Goal: Information Seeking & Learning: Learn about a topic

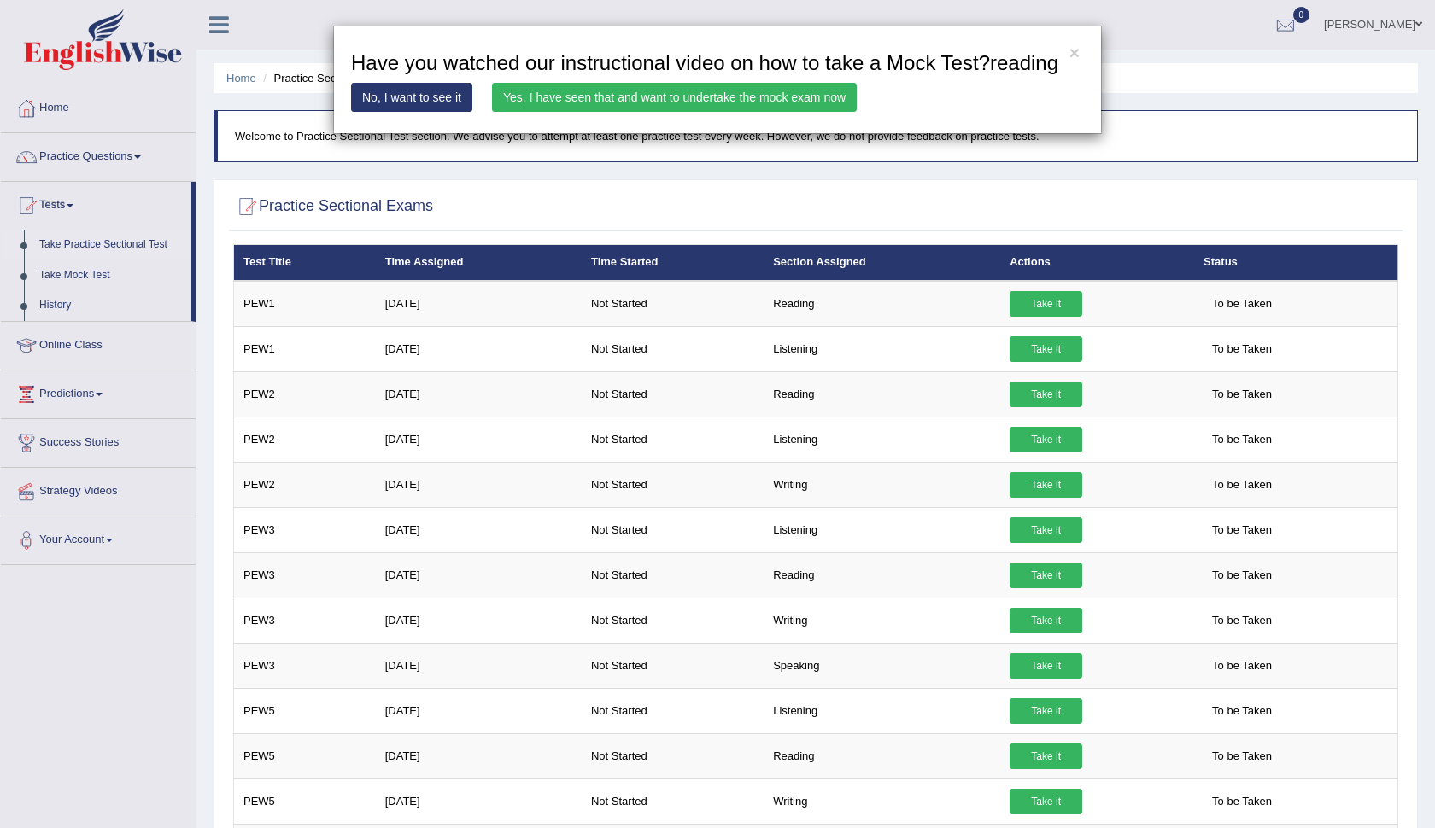
click at [804, 112] on link "Yes, I have seen that and want to undertake the mock exam now" at bounding box center [674, 97] width 365 height 29
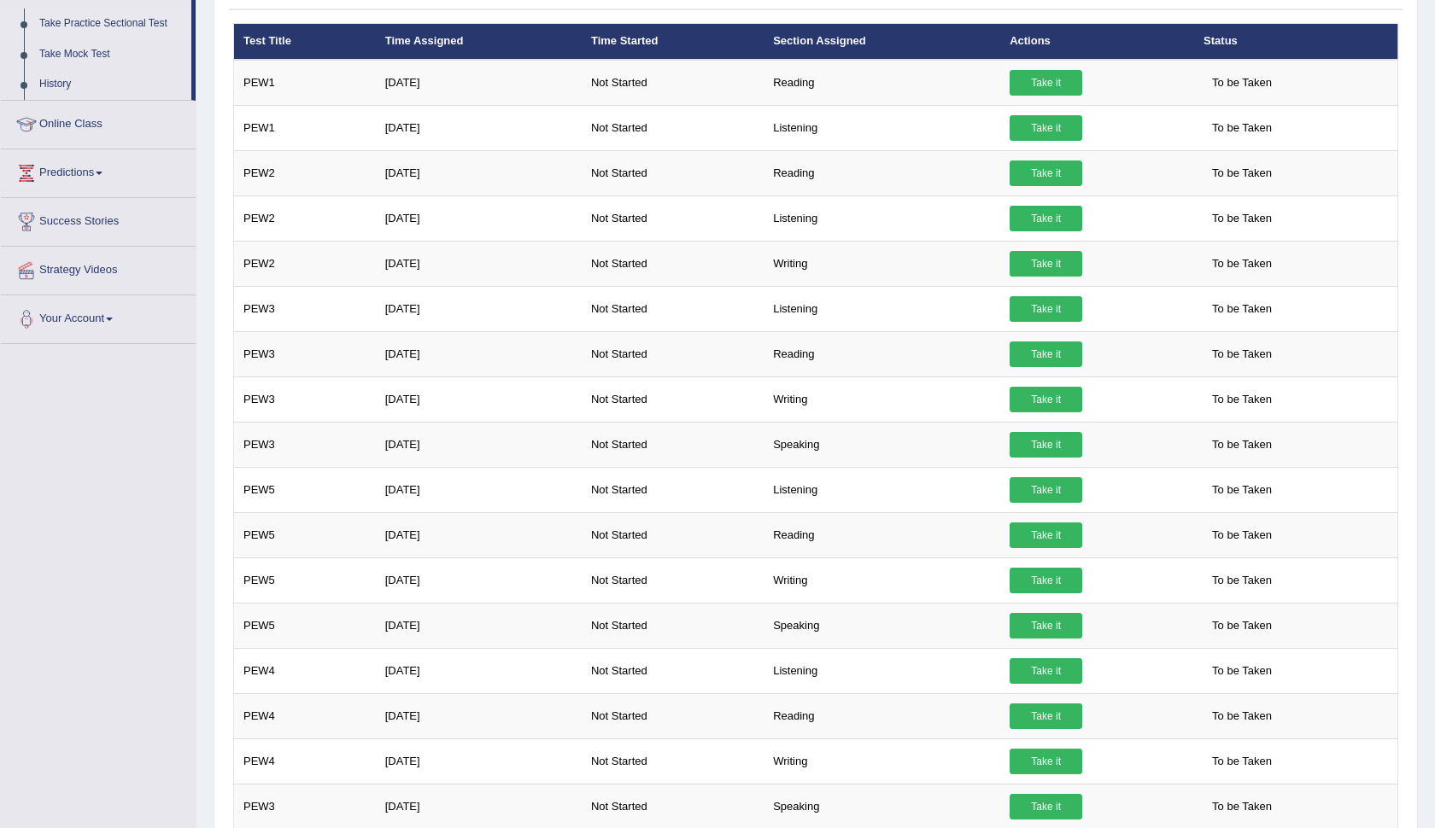
click at [1032, 625] on link "Take it" at bounding box center [1045, 626] width 73 height 26
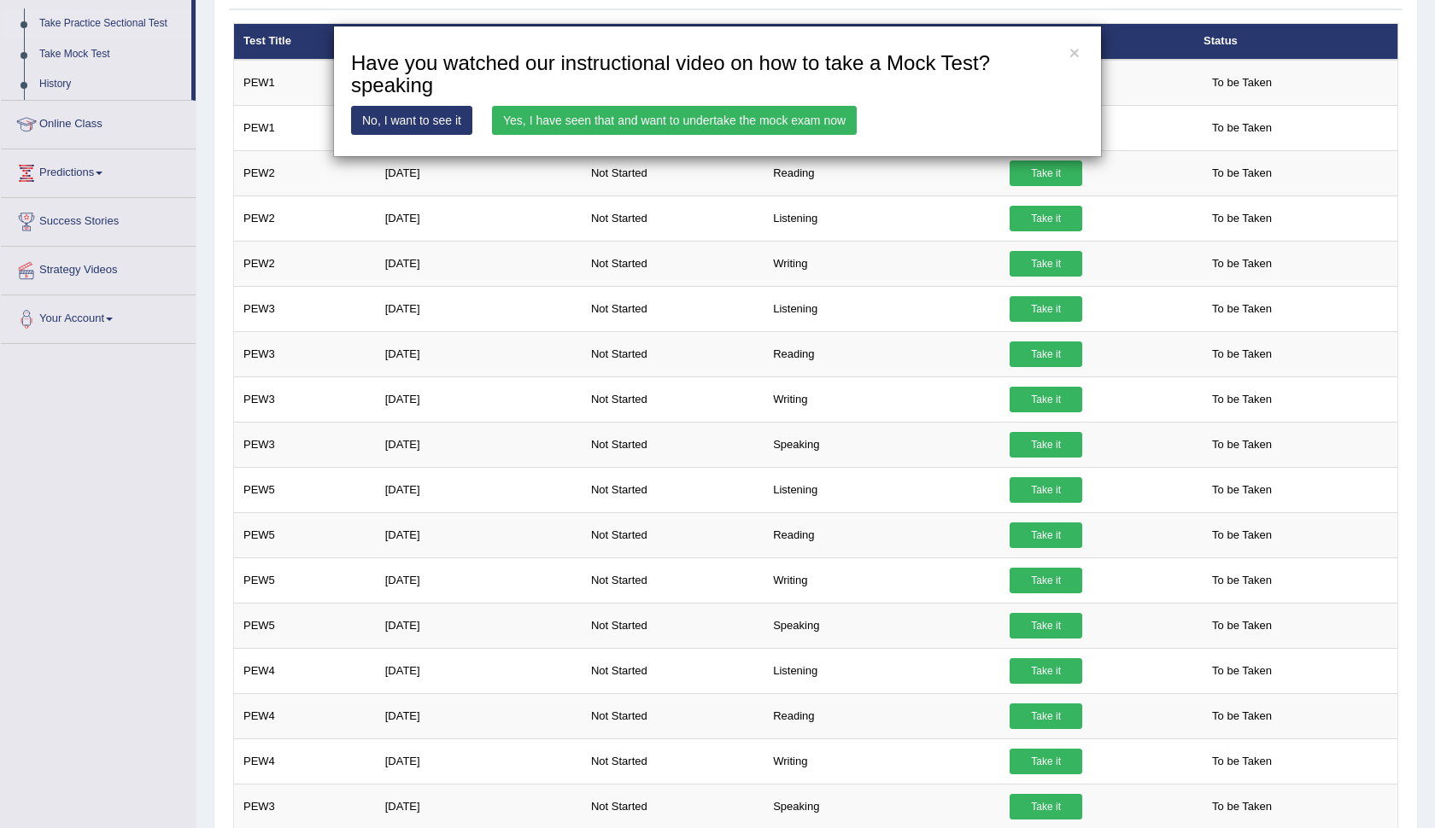
click at [707, 121] on link "Yes, I have seen that and want to undertake the mock exam now" at bounding box center [674, 120] width 365 height 29
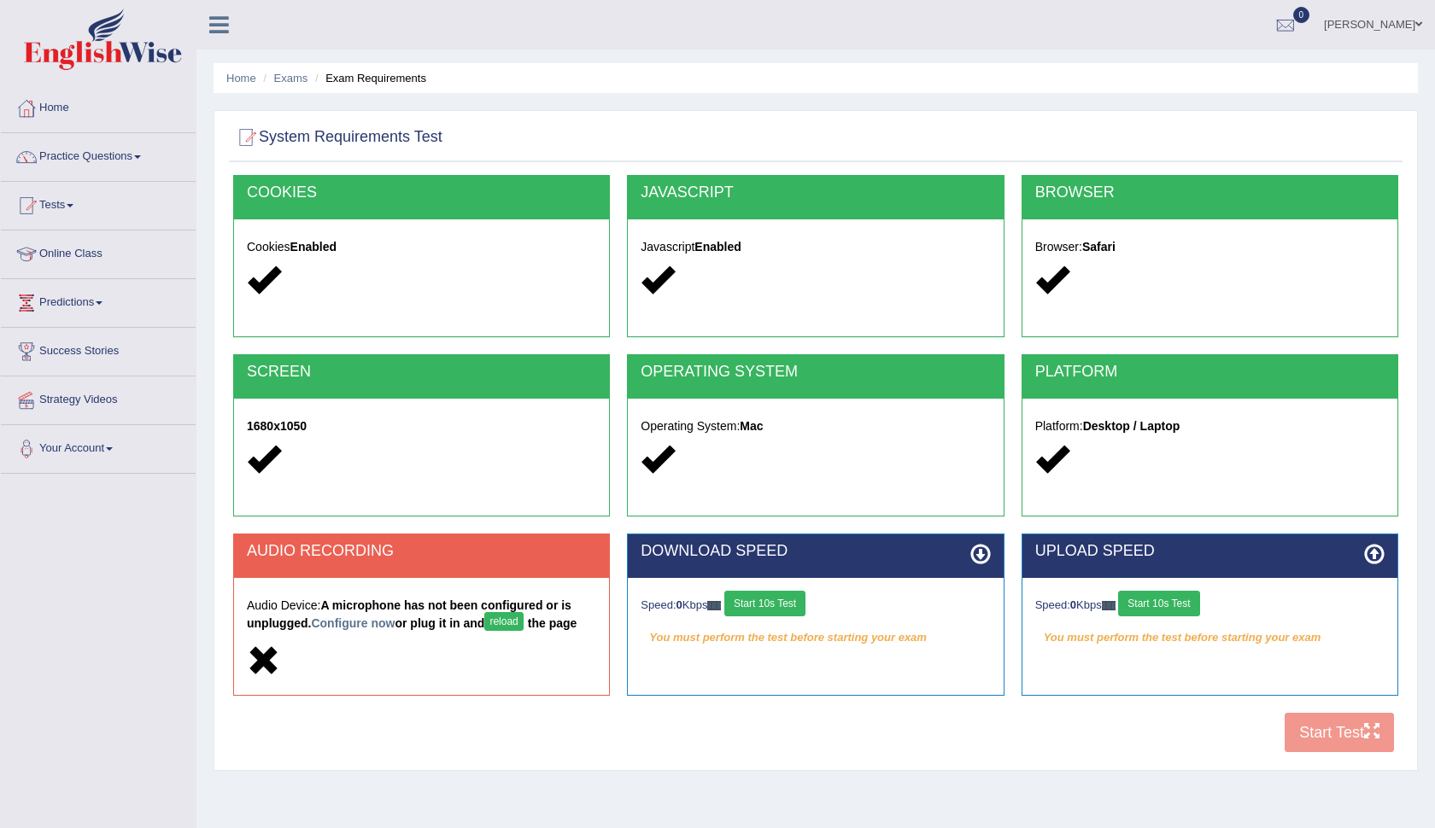
click at [1311, 734] on div "COOKIES Cookies Enabled JAVASCRIPT Javascript Enabled BROWSER Browser: Safari S…" at bounding box center [815, 468] width 1173 height 587
click at [989, 556] on icon at bounding box center [980, 554] width 20 height 20
click at [984, 556] on icon at bounding box center [980, 554] width 20 height 20
click at [508, 621] on button "reload" at bounding box center [503, 621] width 38 height 19
click at [979, 551] on icon at bounding box center [980, 554] width 20 height 20
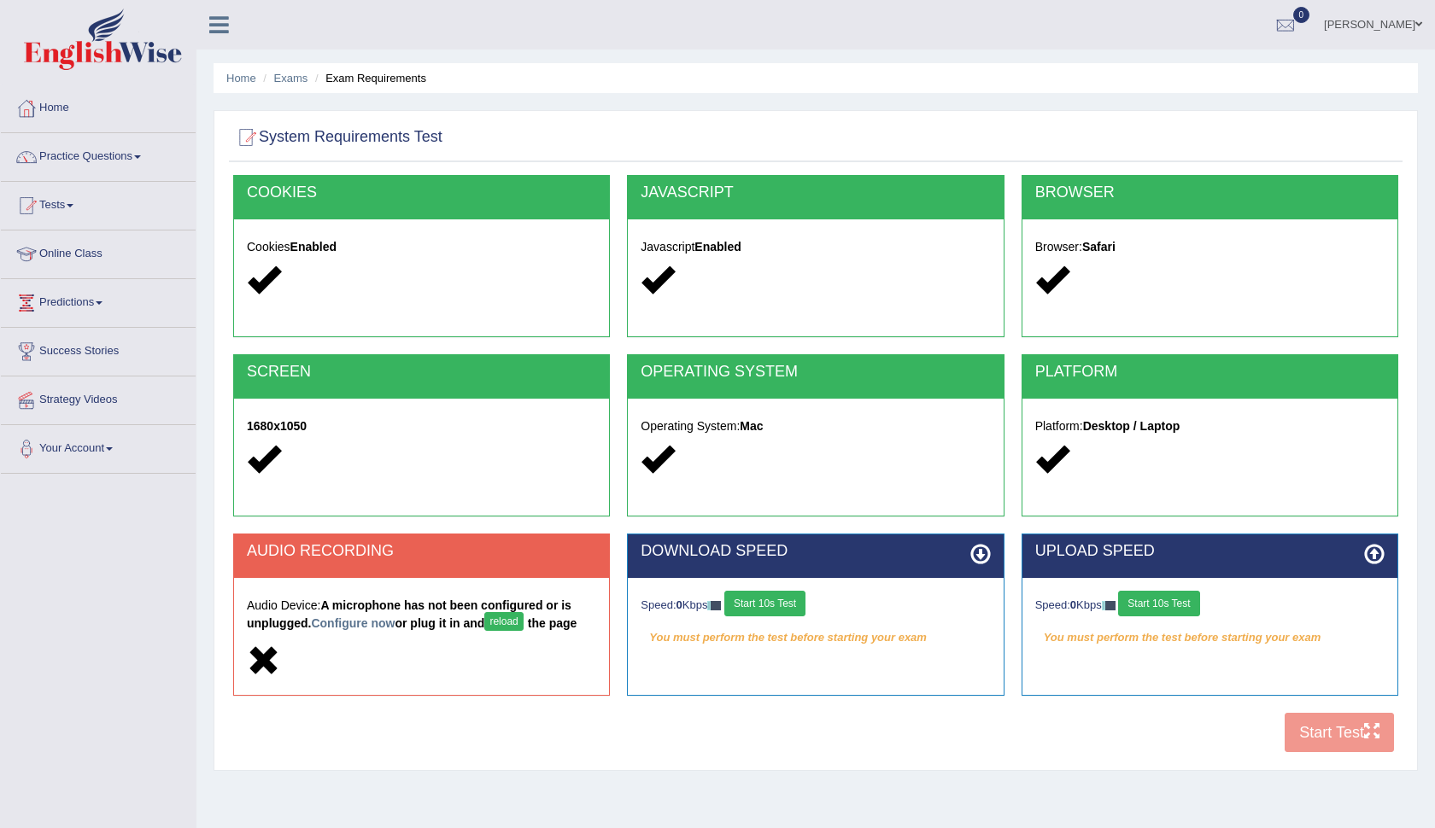
click at [1168, 605] on button "Start 10s Test" at bounding box center [1158, 604] width 81 height 26
click at [65, 209] on link "Tests" at bounding box center [98, 203] width 195 height 43
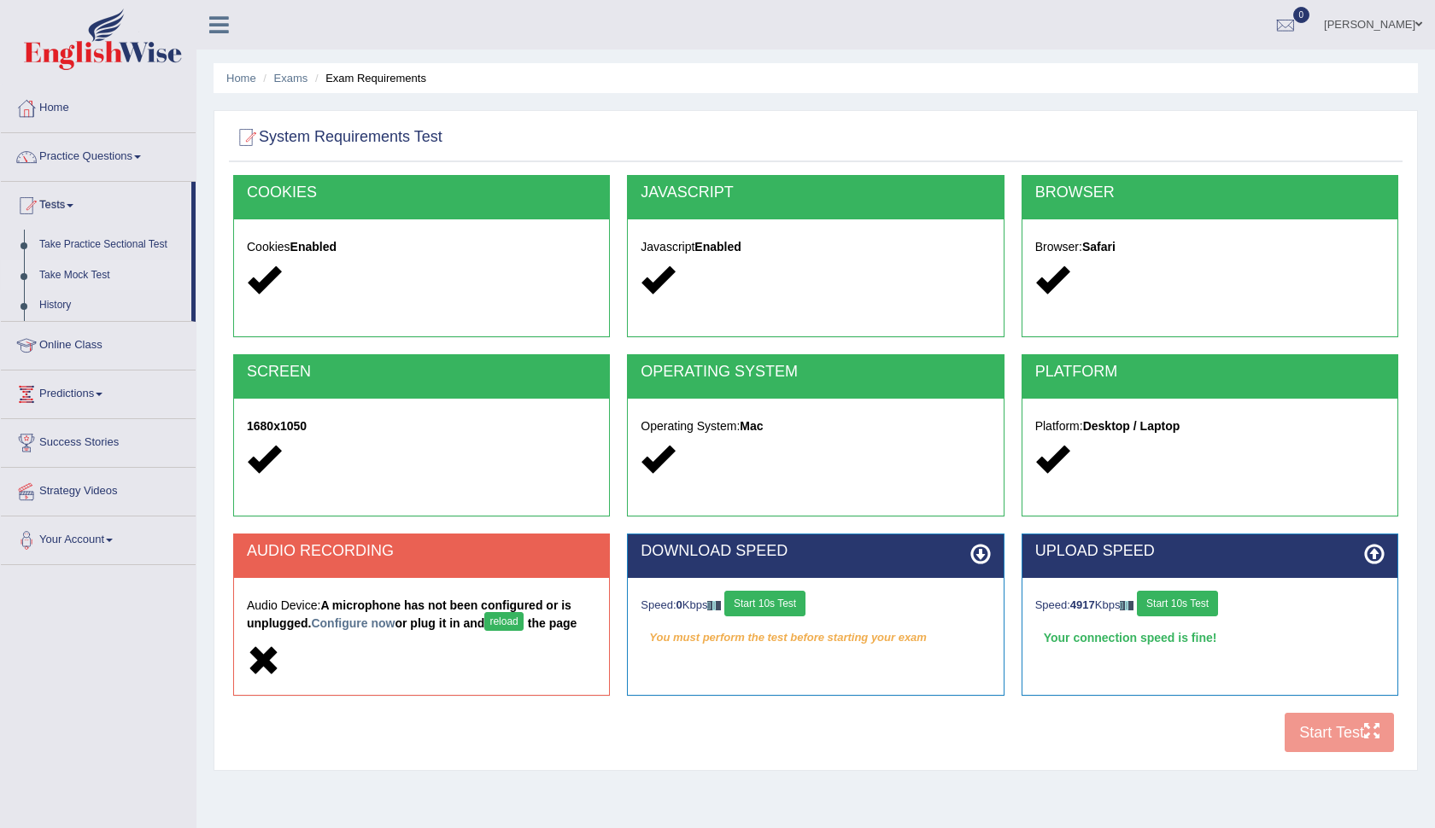
click at [87, 272] on link "Take Mock Test" at bounding box center [112, 275] width 160 height 31
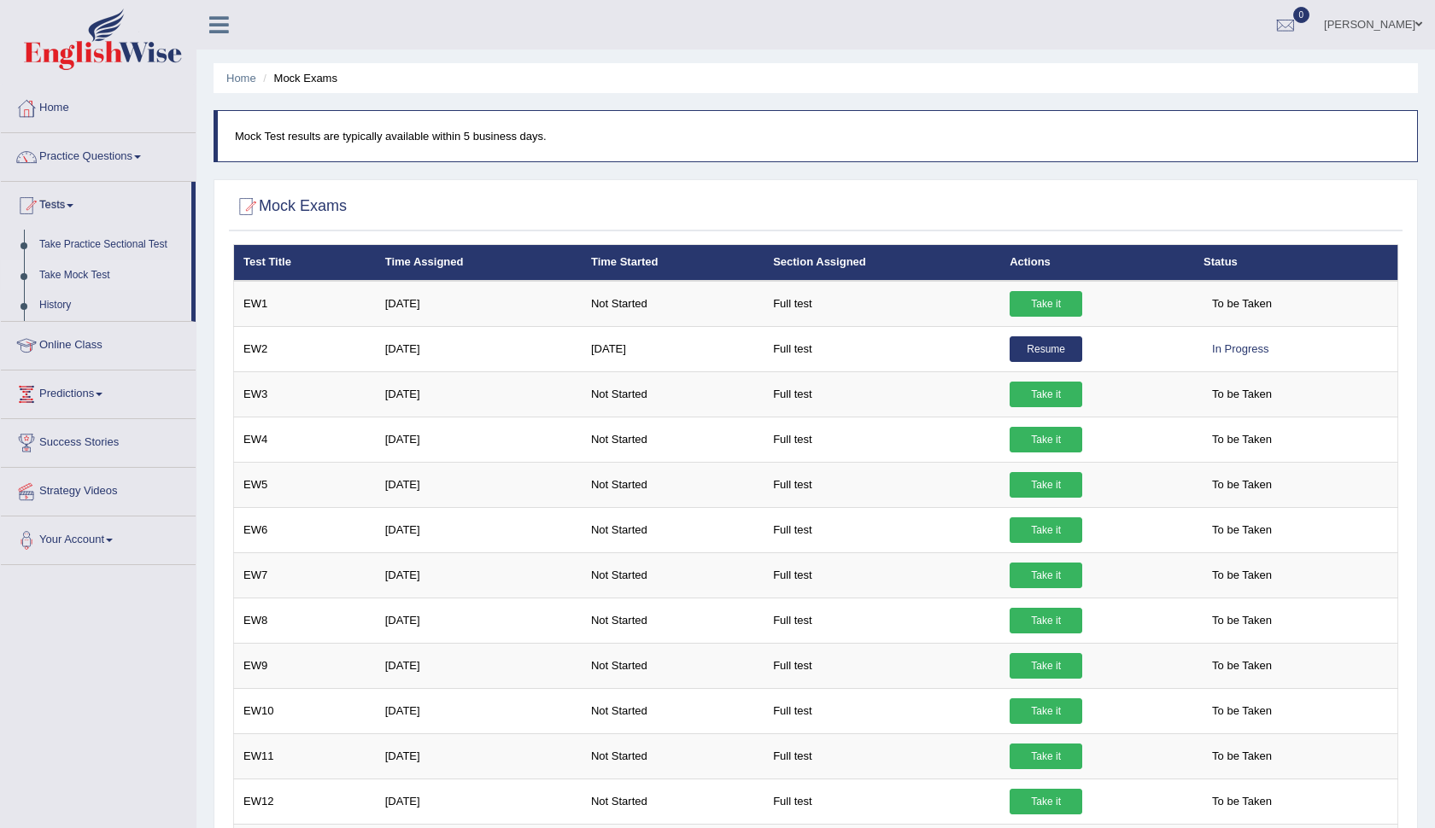
click at [100, 272] on link "Take Mock Test" at bounding box center [112, 275] width 160 height 31
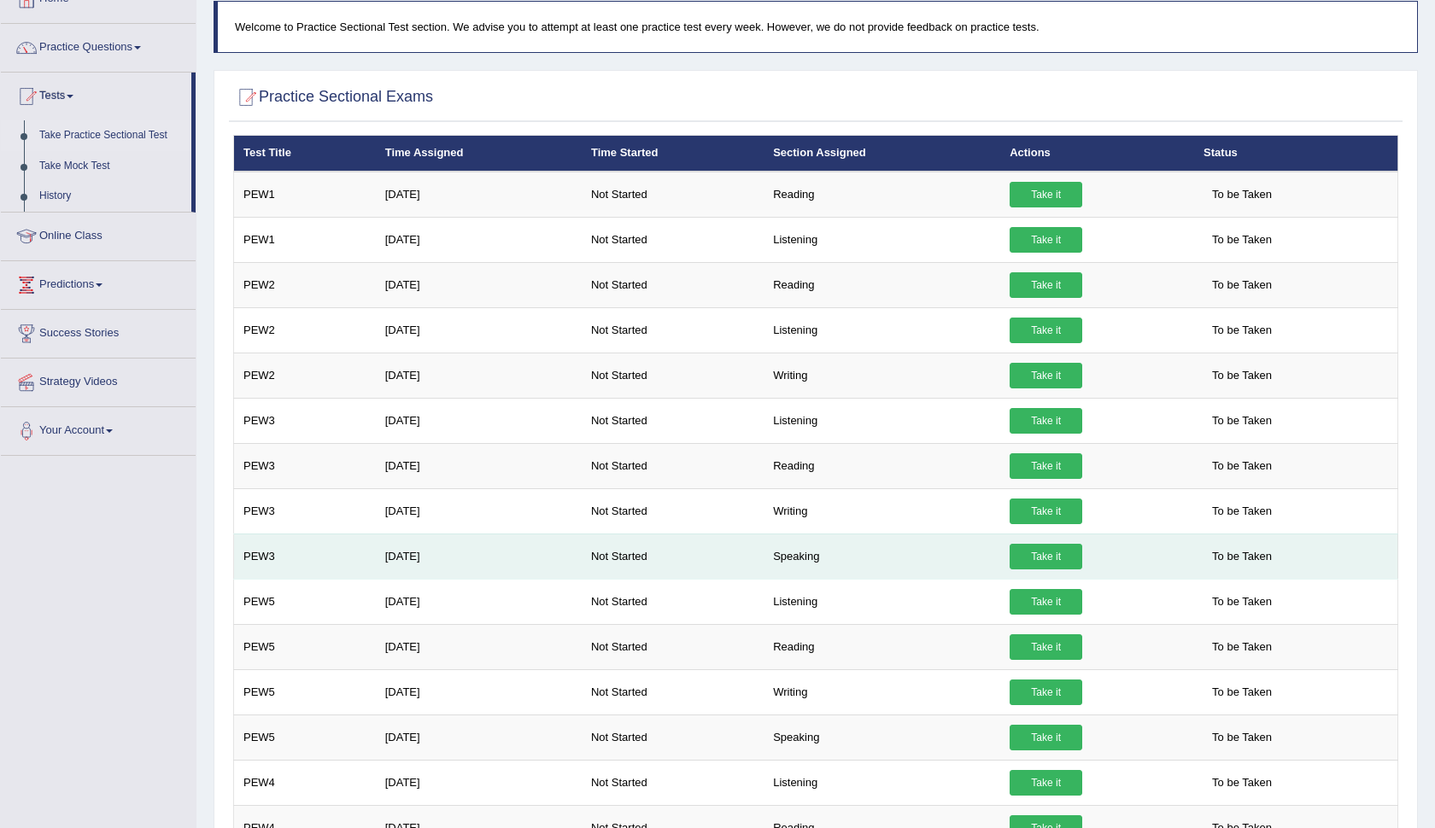
click at [1040, 558] on link "Take it" at bounding box center [1045, 557] width 73 height 26
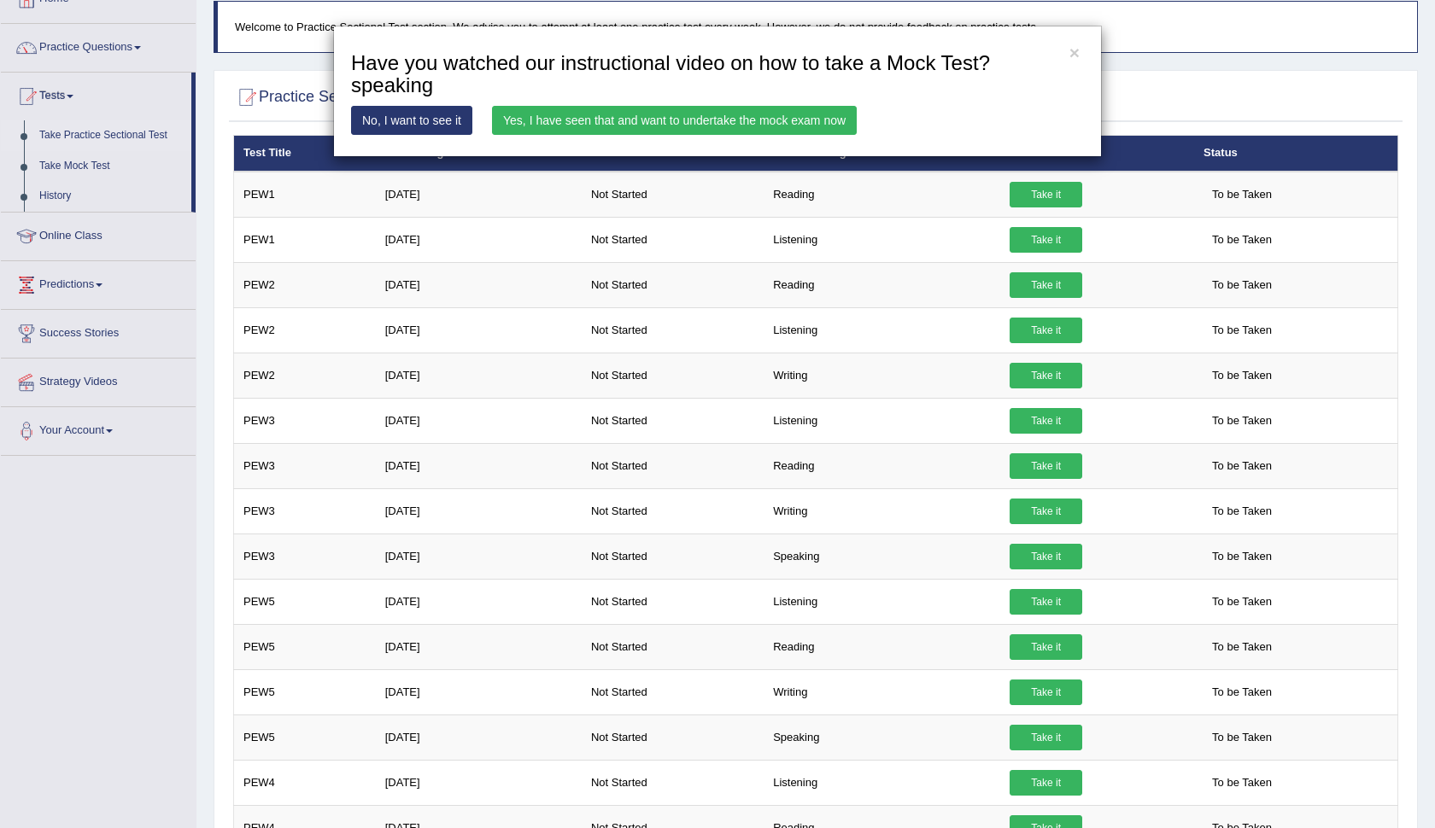
click at [727, 116] on link "Yes, I have seen that and want to undertake the mock exam now" at bounding box center [674, 120] width 365 height 29
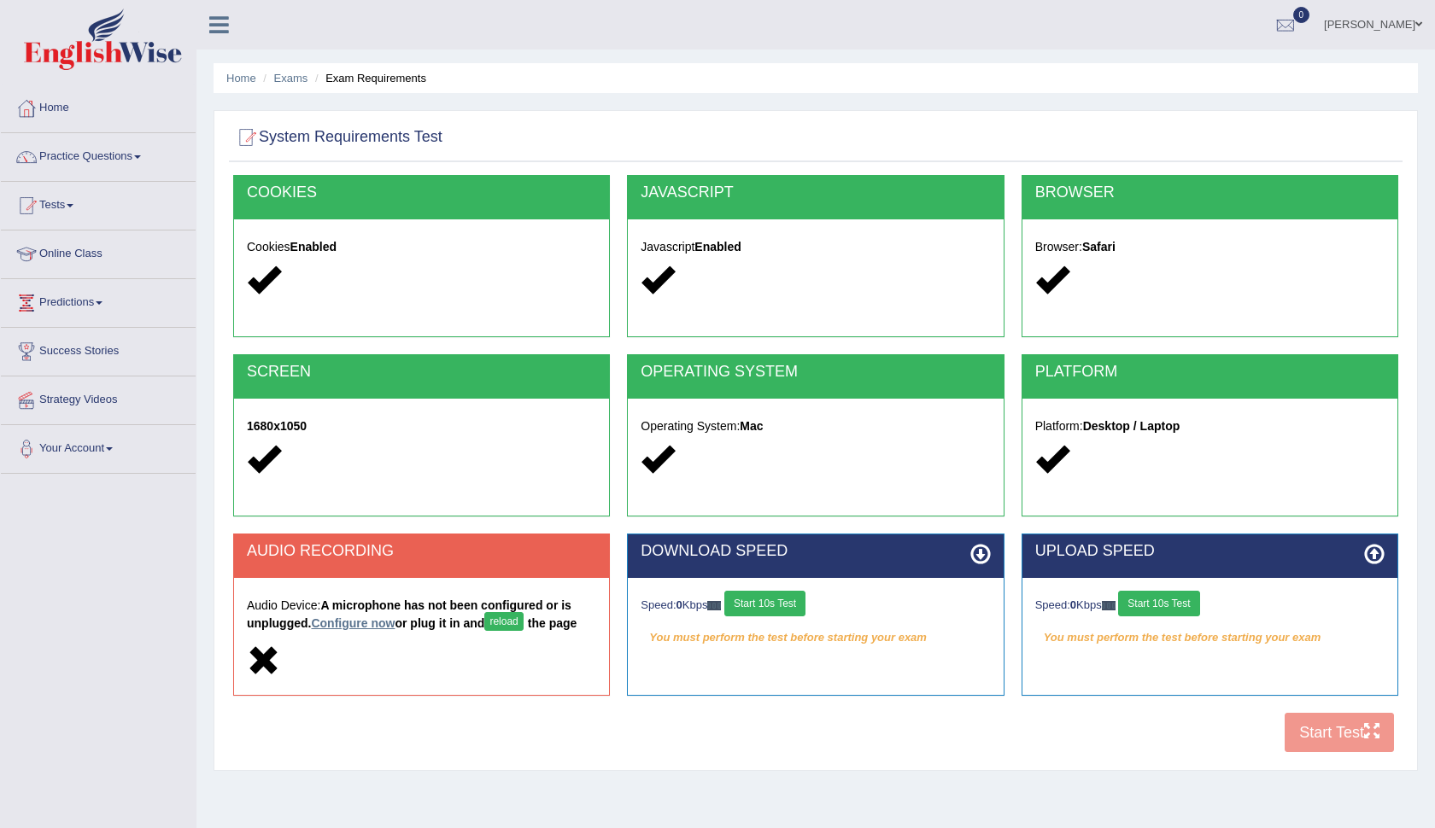
click at [353, 624] on link "Configure now" at bounding box center [353, 624] width 84 height 14
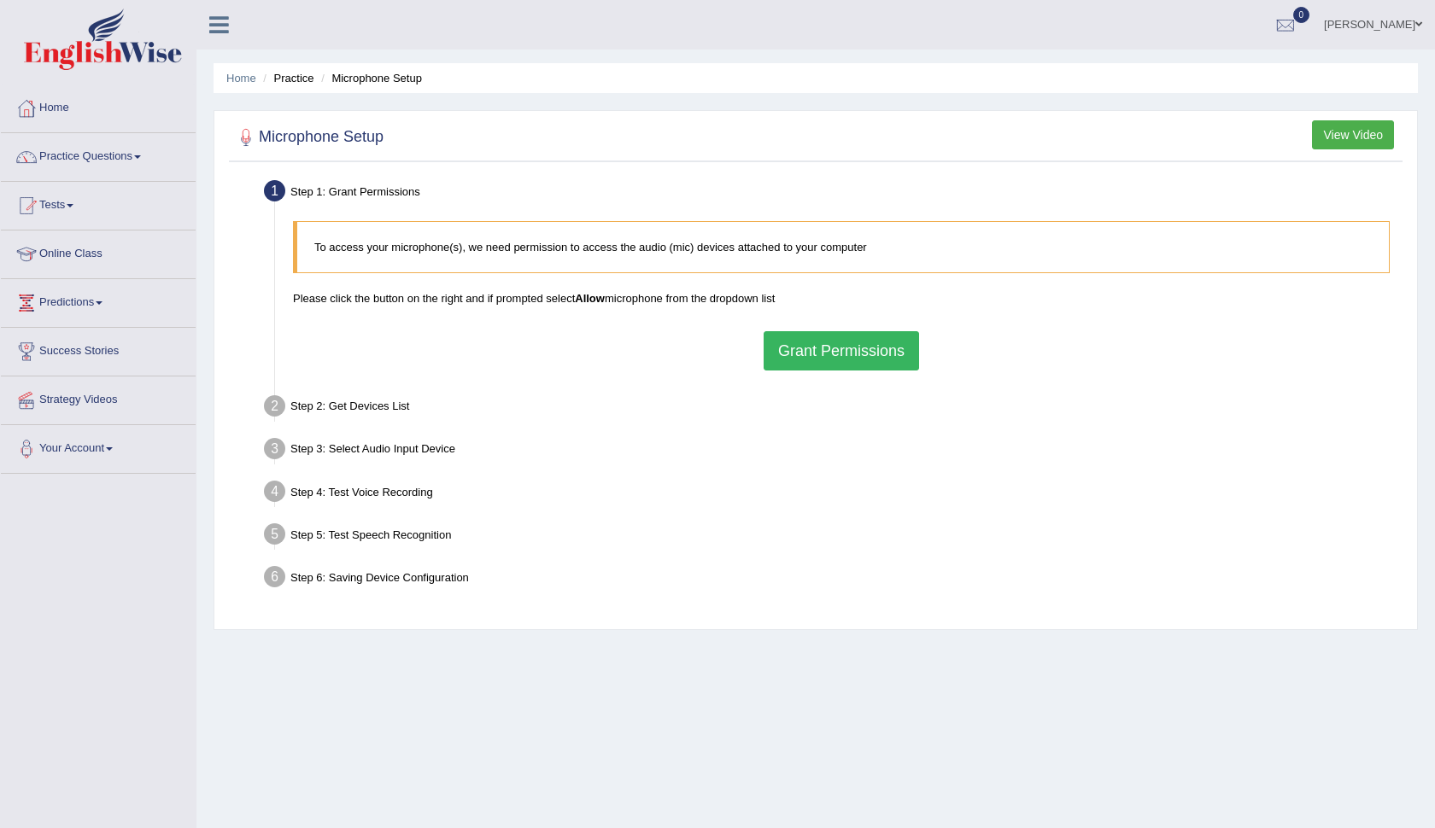
click at [880, 355] on button "Grant Permissions" at bounding box center [840, 350] width 155 height 39
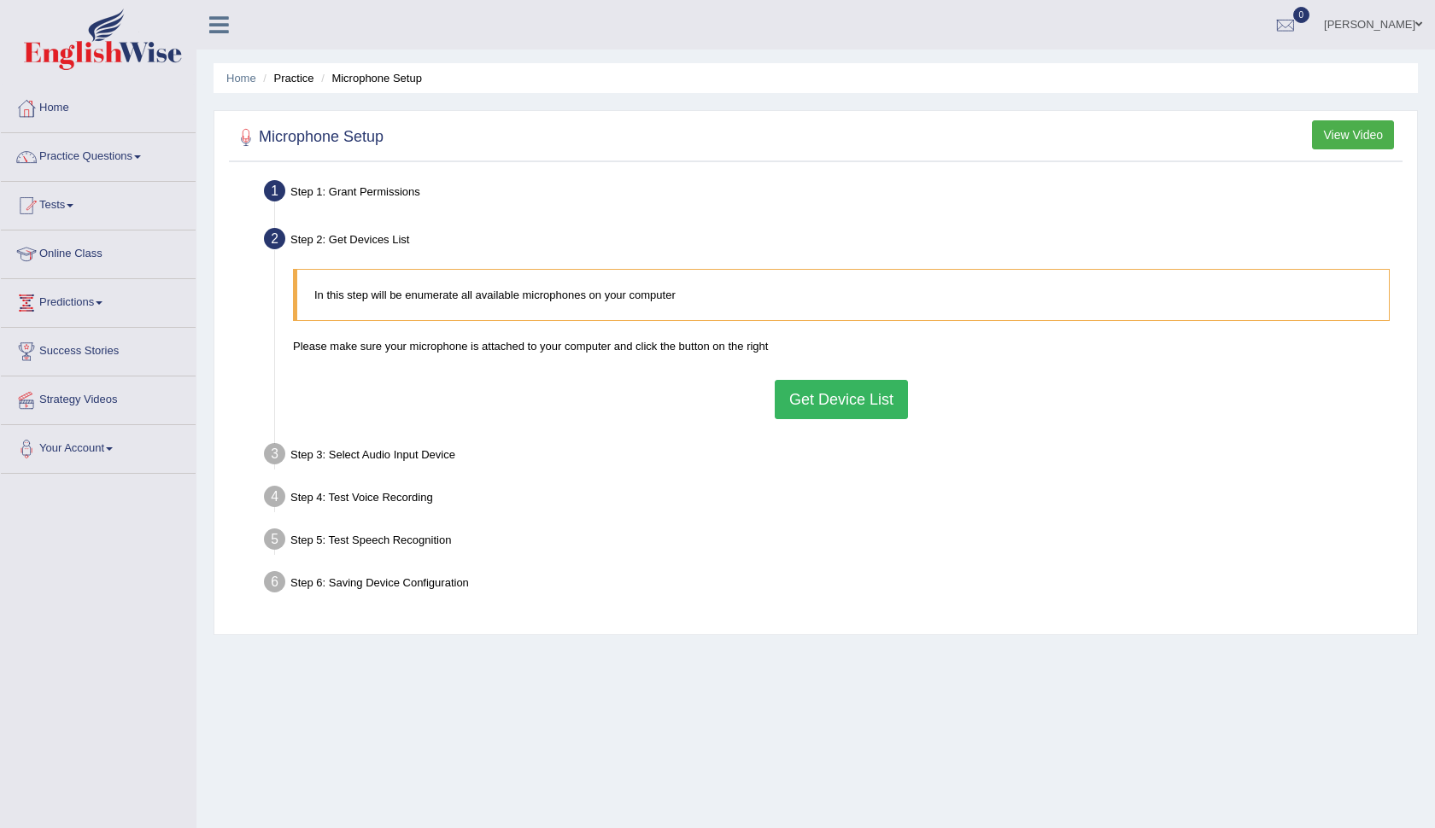
click at [818, 407] on button "Get Device List" at bounding box center [840, 399] width 133 height 39
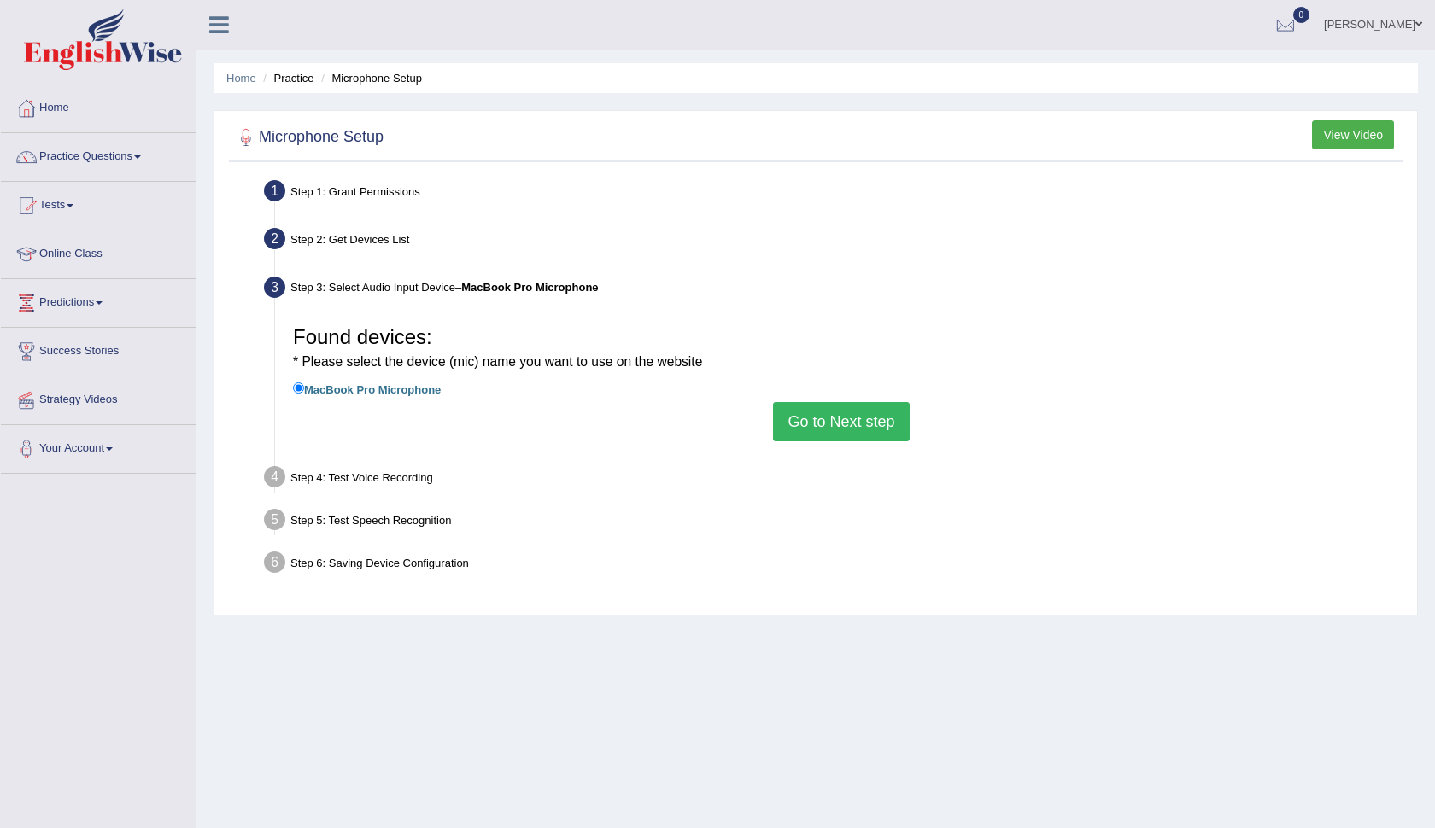
click at [822, 413] on button "Go to Next step" at bounding box center [841, 421] width 136 height 39
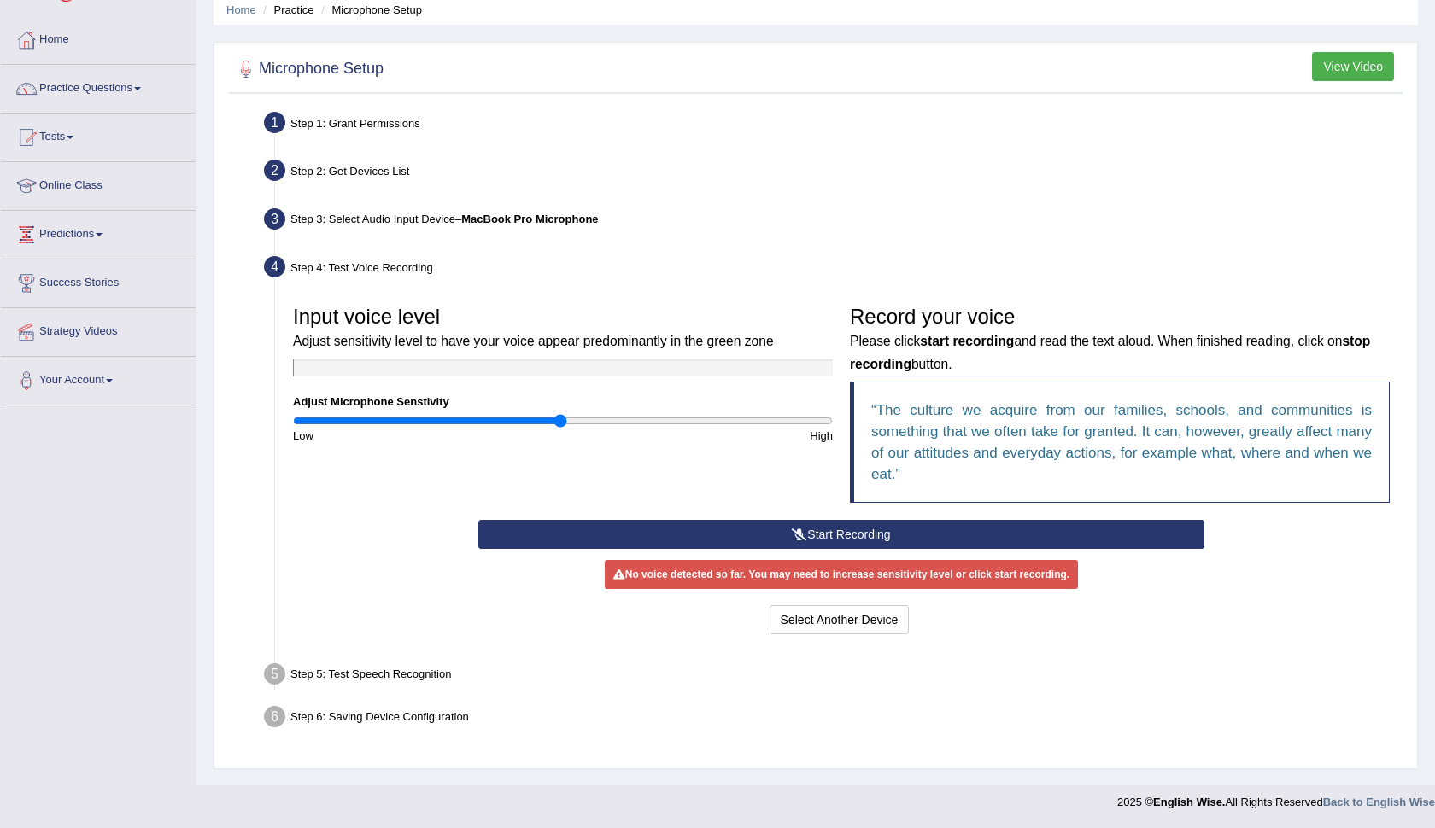
scroll to position [68, 0]
click at [99, 96] on link "Practice Questions" at bounding box center [98, 86] width 195 height 43
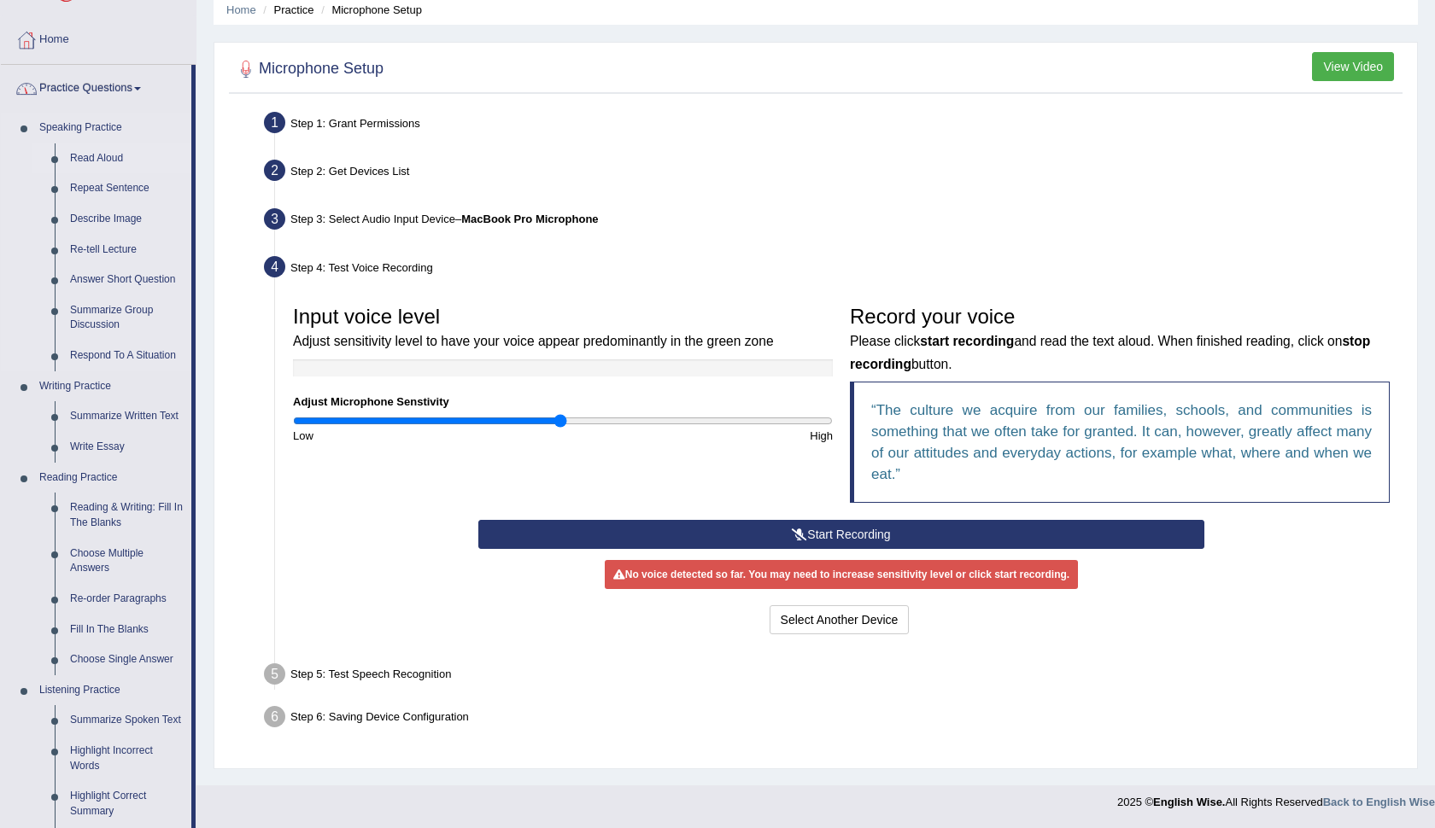
click at [92, 159] on link "Read Aloud" at bounding box center [126, 158] width 129 height 31
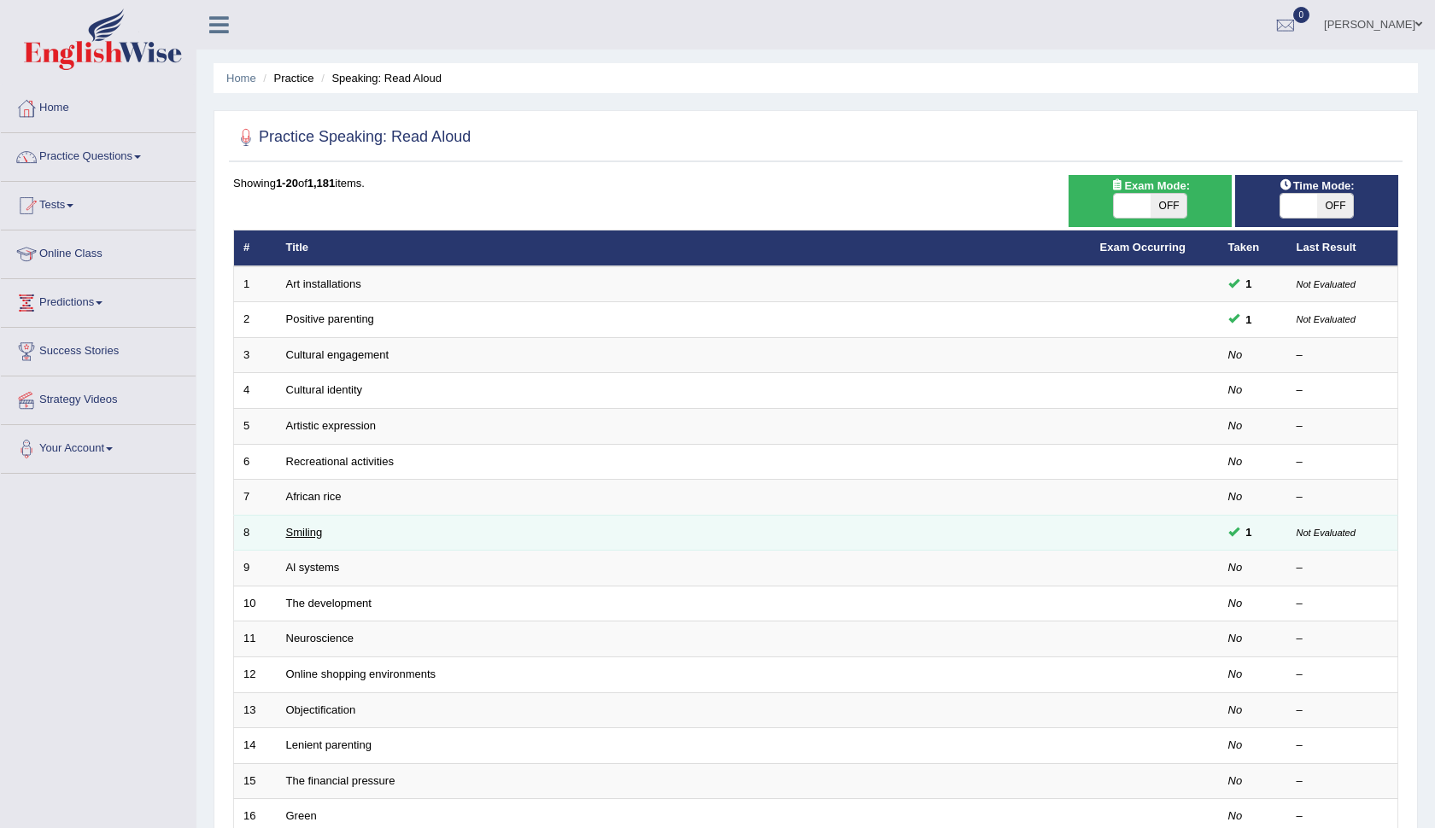
click at [310, 526] on link "Smiling" at bounding box center [304, 532] width 37 height 13
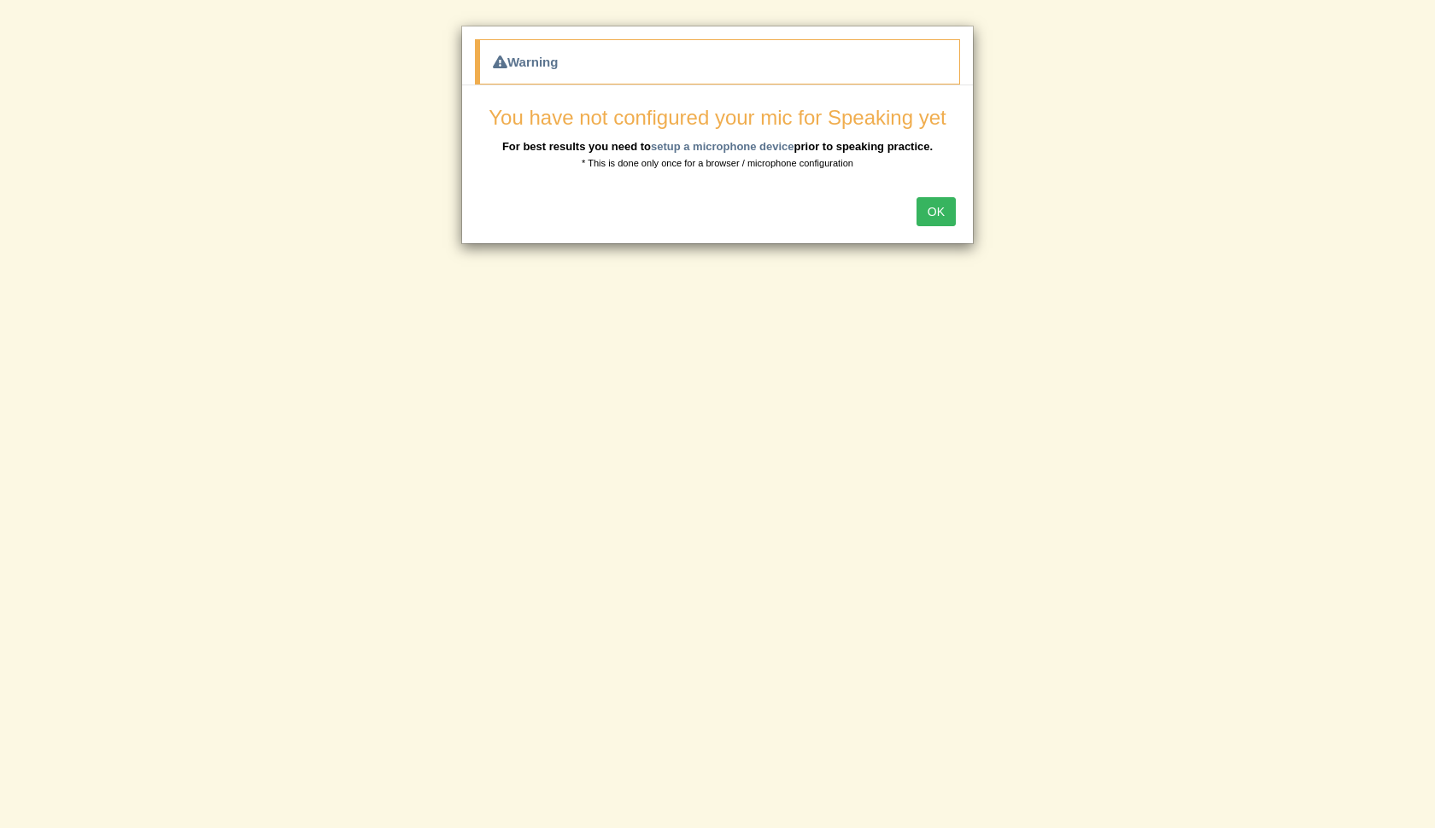
click at [928, 203] on button "OK" at bounding box center [935, 211] width 39 height 29
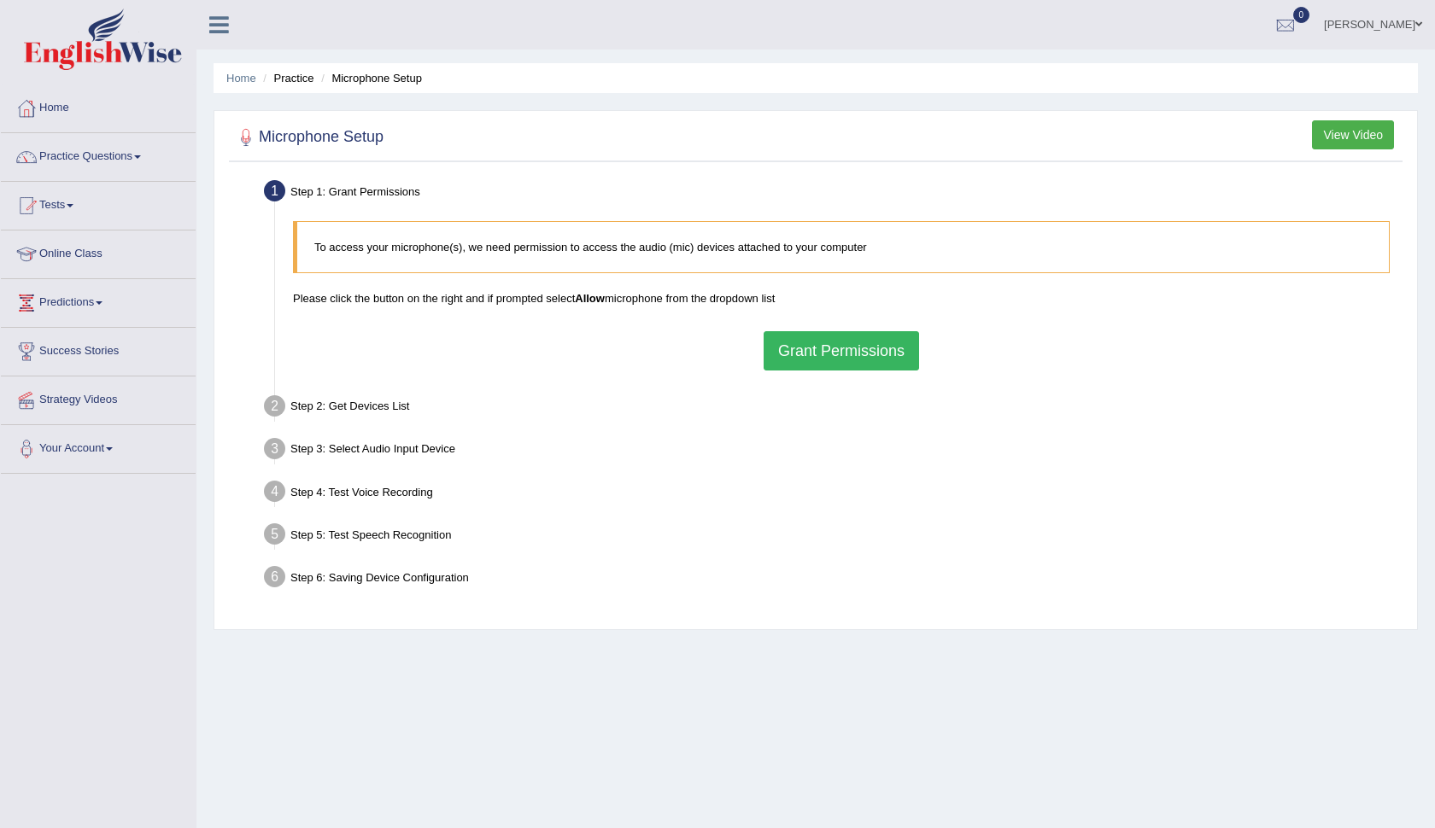
click at [855, 344] on button "Grant Permissions" at bounding box center [840, 350] width 155 height 39
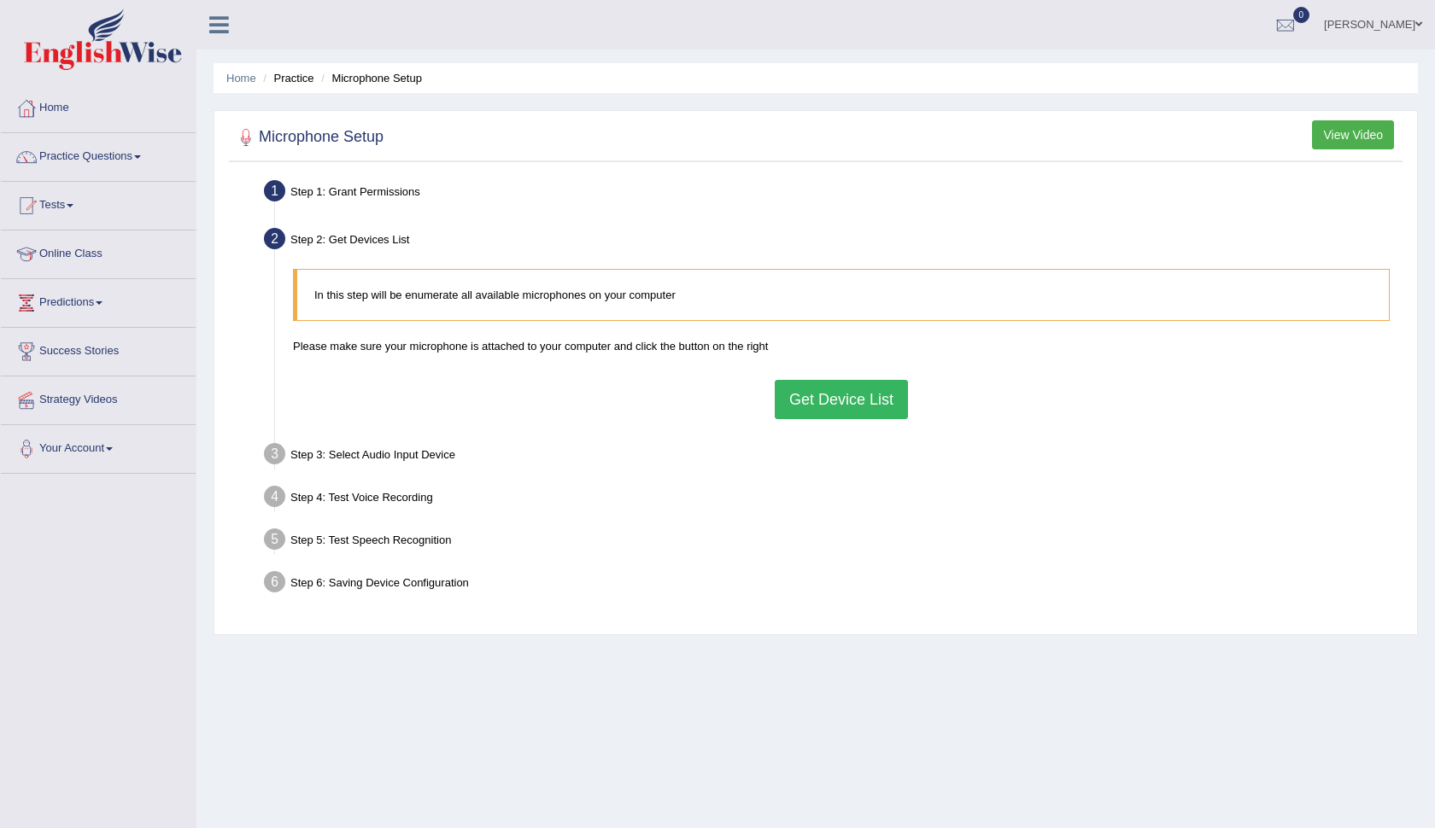
click at [810, 406] on button "Get Device List" at bounding box center [840, 399] width 133 height 39
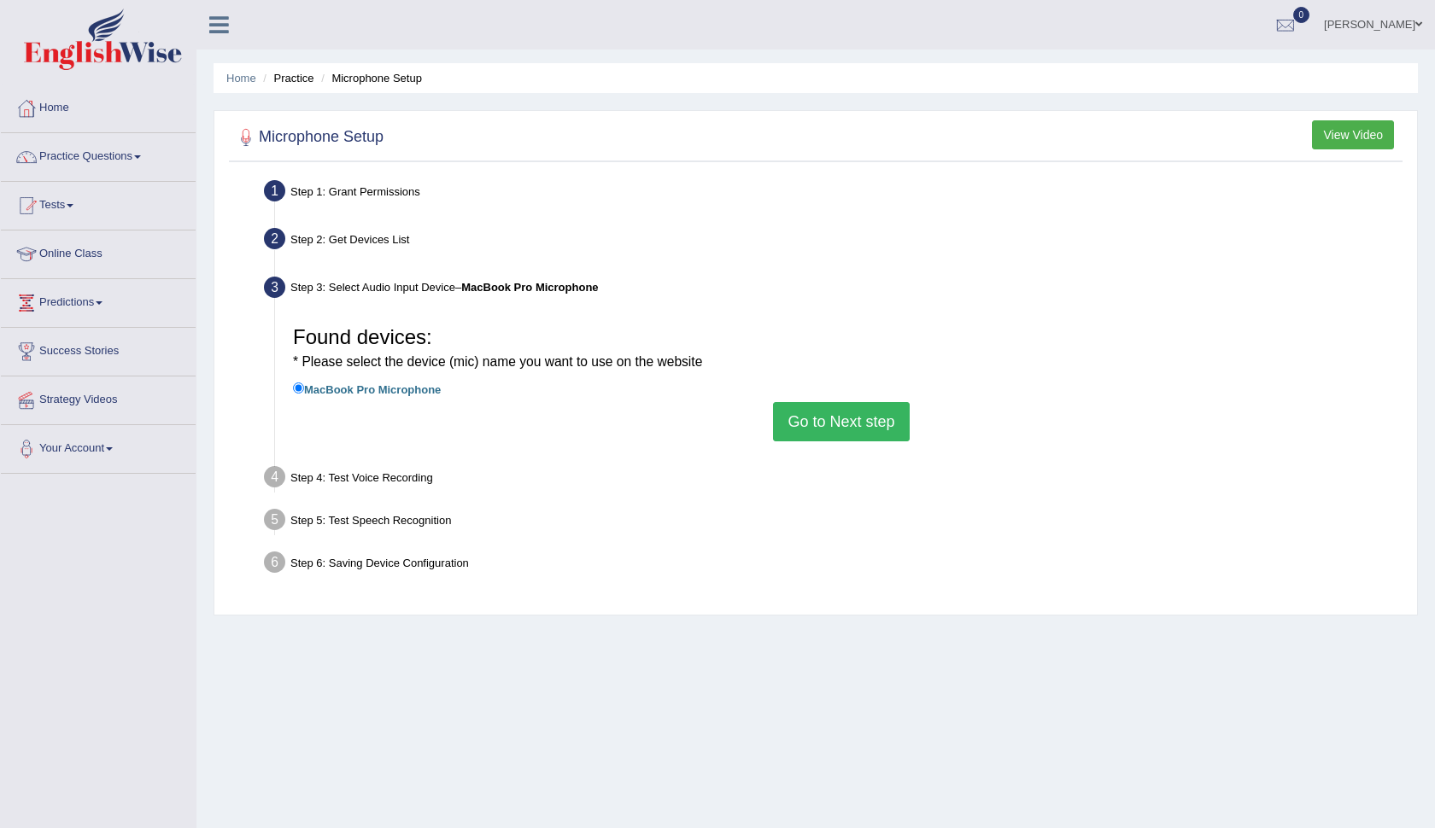
click at [390, 386] on label "MacBook Pro Microphone" at bounding box center [367, 388] width 148 height 19
click at [304, 386] on input "MacBook Pro Microphone" at bounding box center [298, 388] width 11 height 11
click at [859, 425] on button "Go to Next step" at bounding box center [841, 421] width 136 height 39
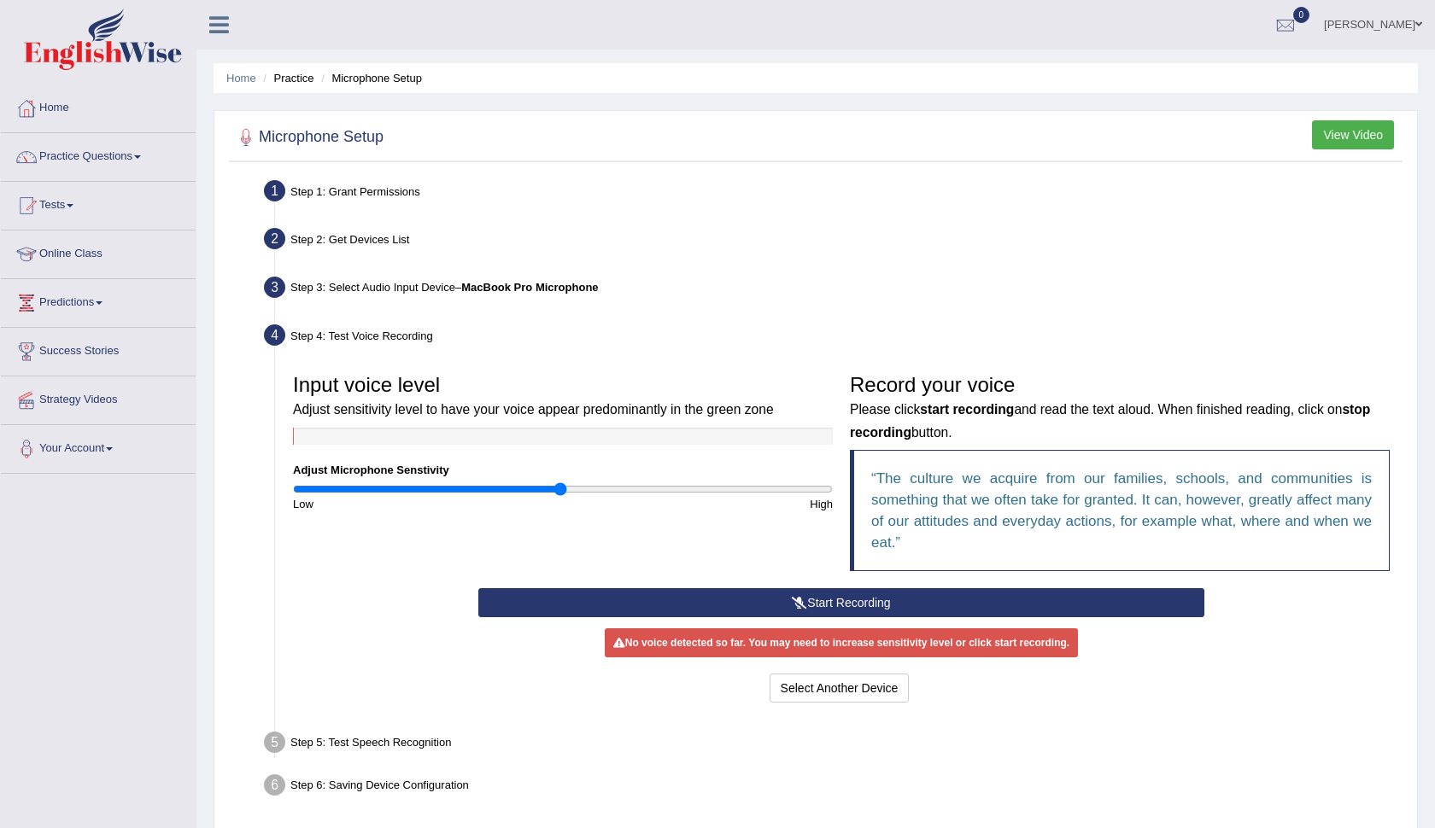
click at [850, 600] on button "Start Recording" at bounding box center [840, 602] width 725 height 29
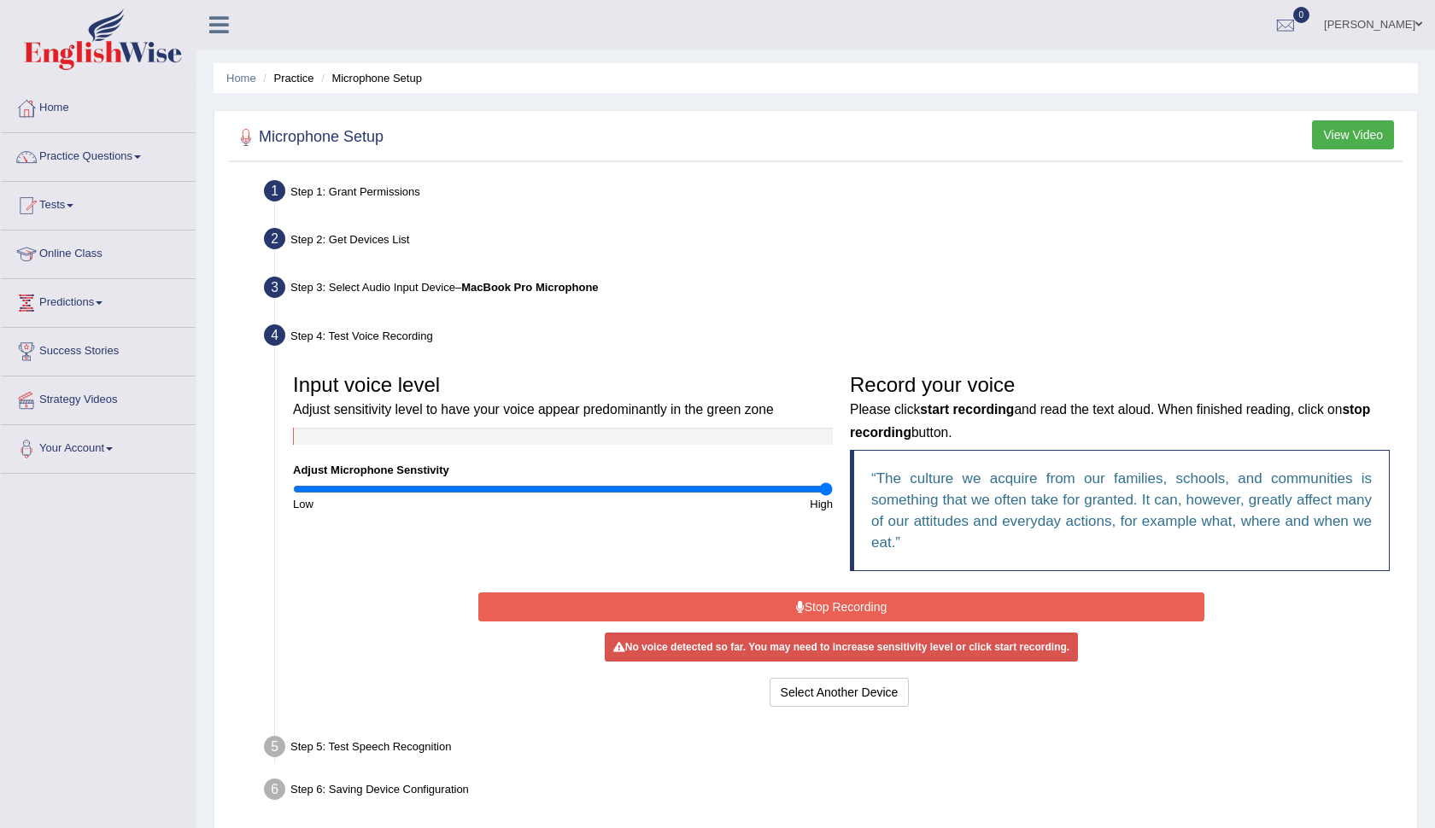
drag, startPoint x: 556, startPoint y: 489, endPoint x: 893, endPoint y: 555, distance: 343.6
type input "2"
click at [893, 555] on div "Input voice level Adjust sensitivity level to have your voice appear predominan…" at bounding box center [840, 476] width 1113 height 223
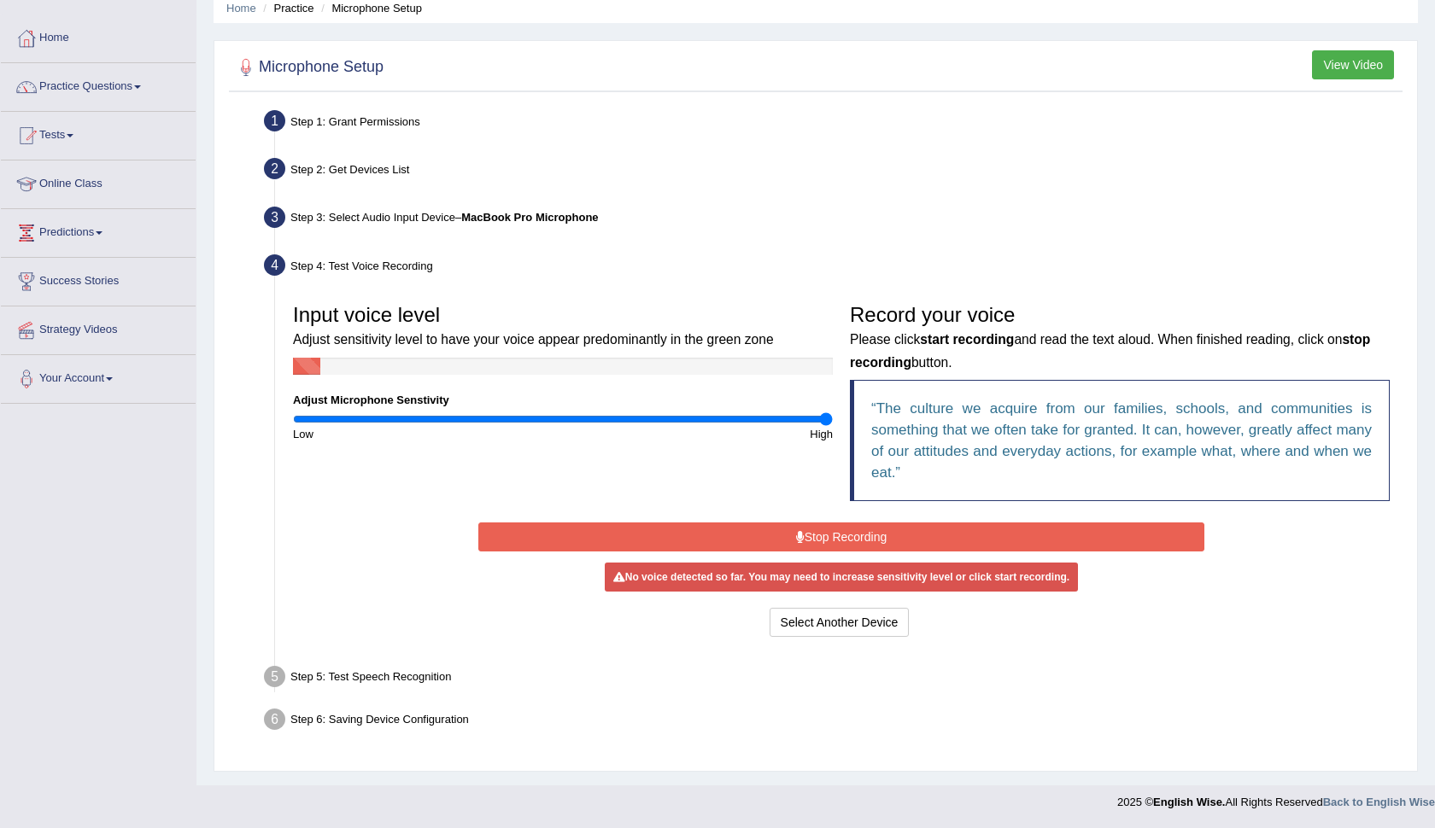
scroll to position [68, 0]
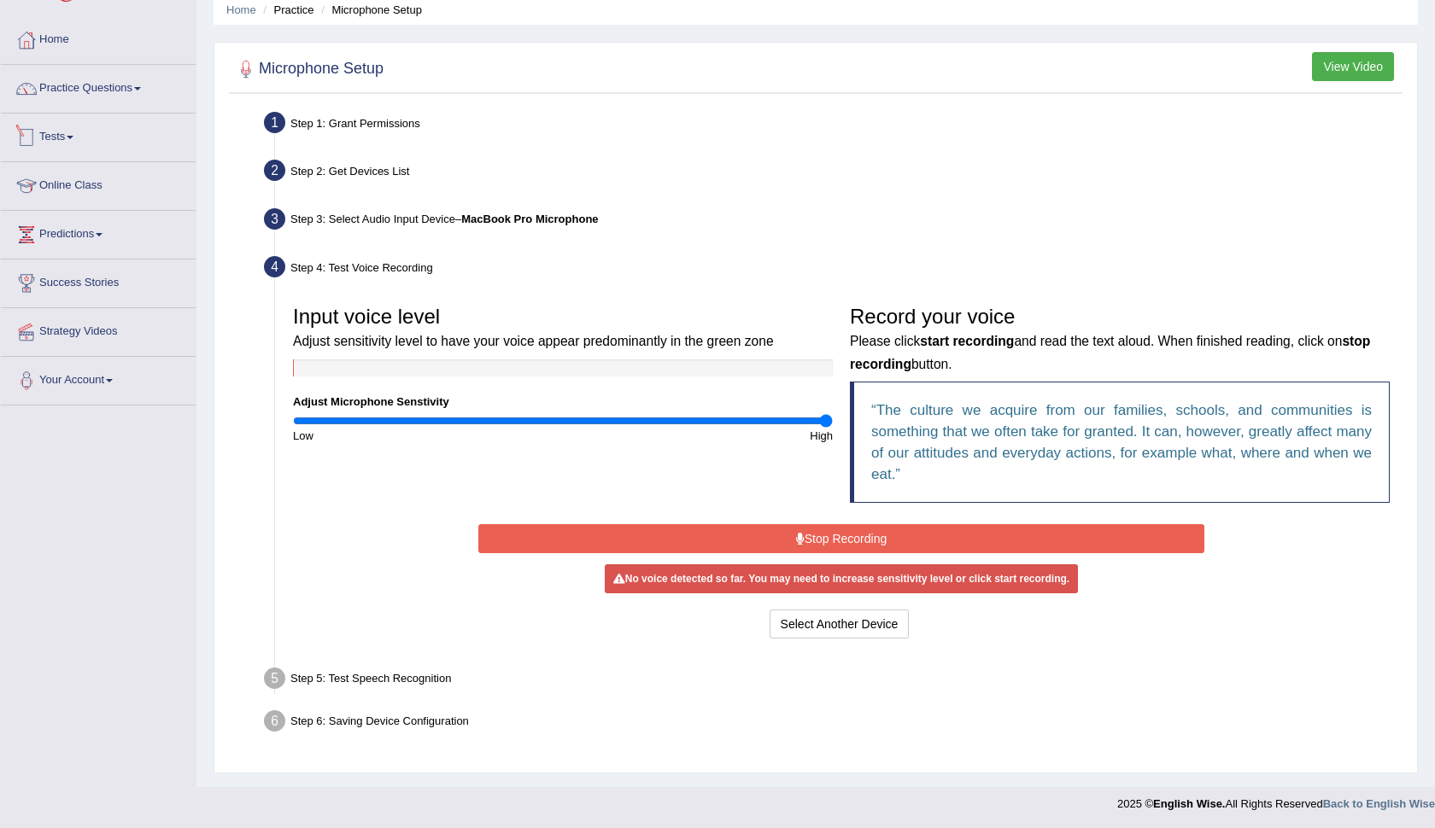
click at [66, 136] on link "Tests" at bounding box center [98, 135] width 195 height 43
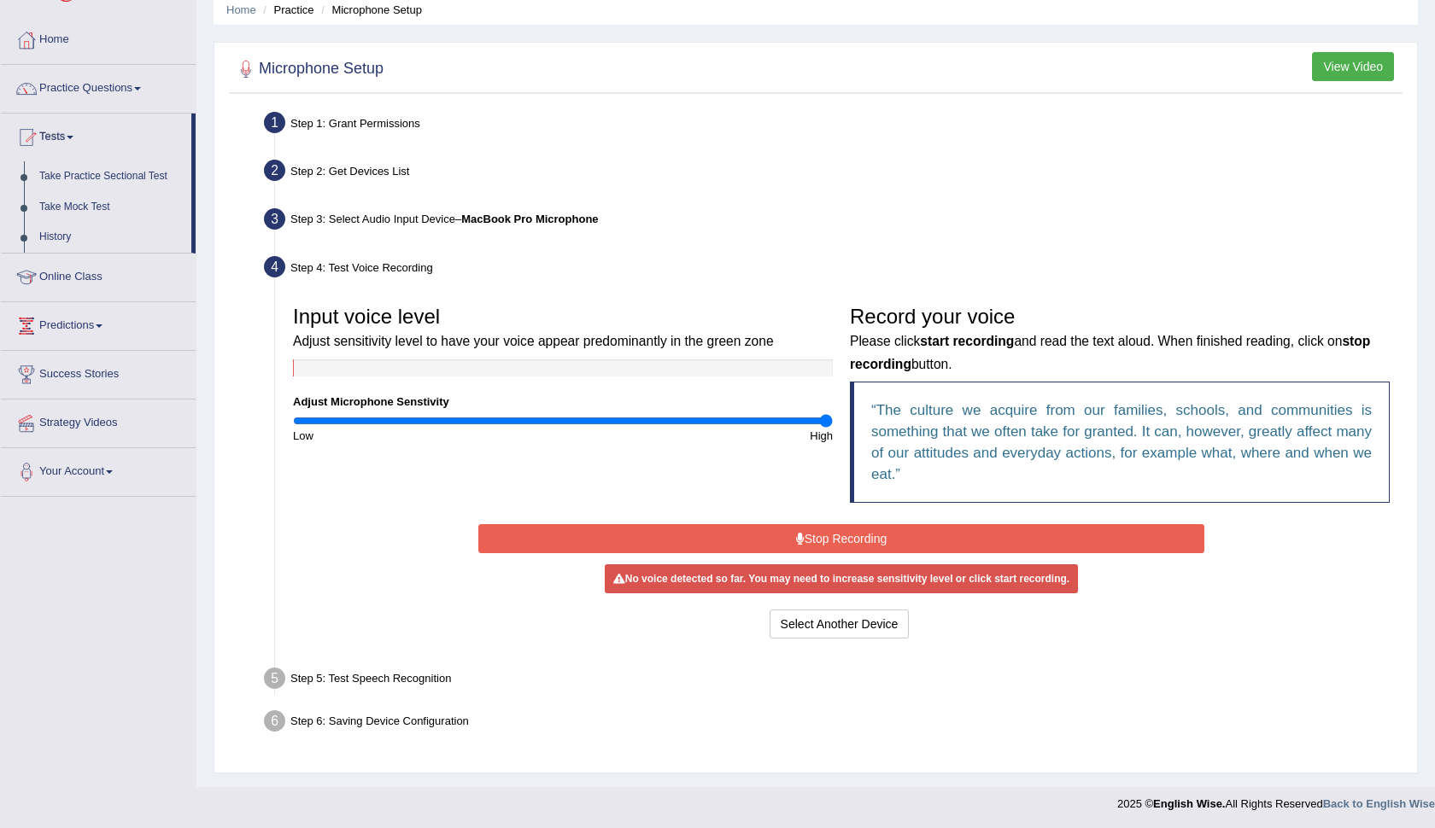
click at [90, 87] on link "Practice Questions" at bounding box center [98, 86] width 195 height 43
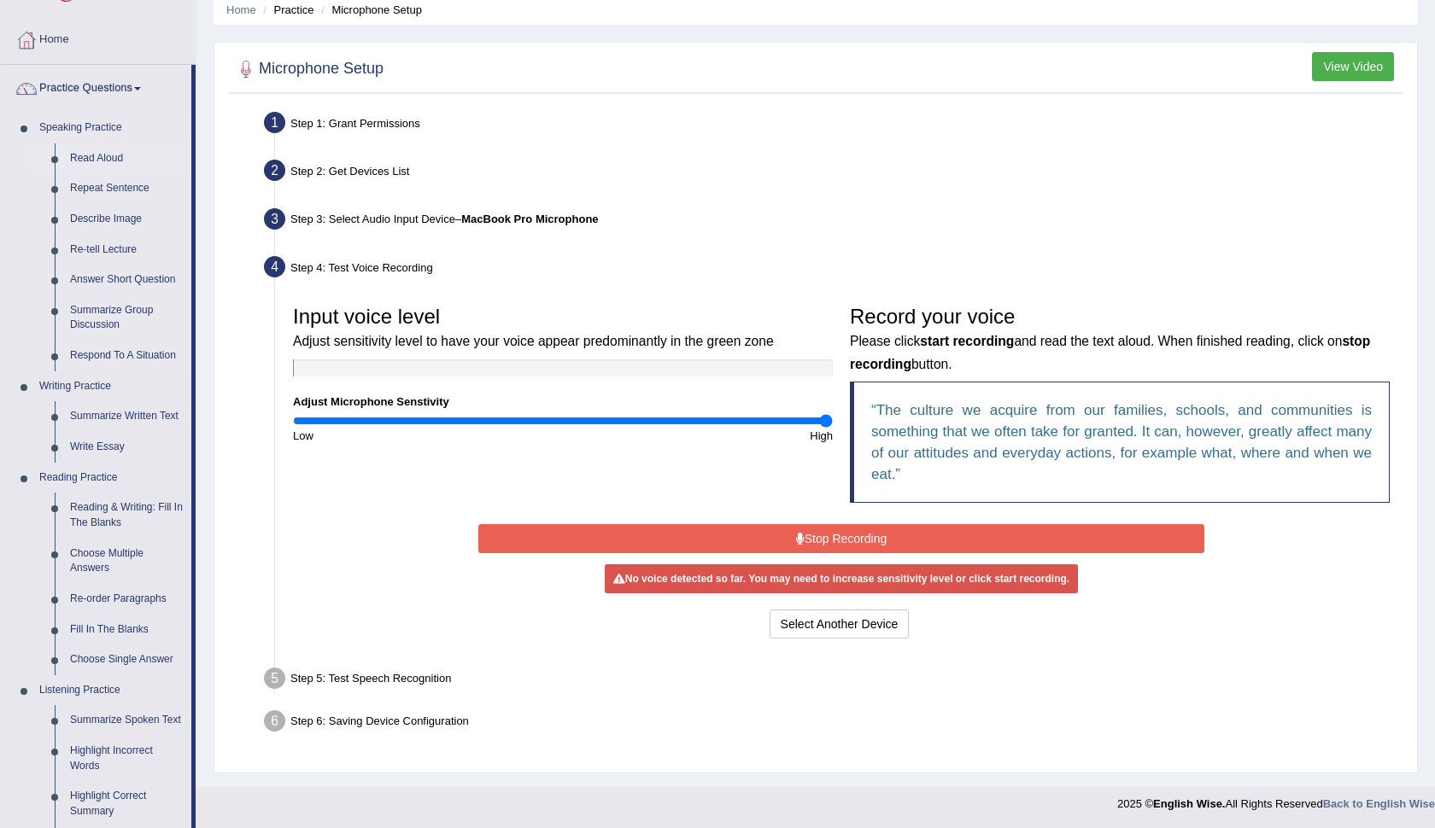
click at [86, 161] on link "Read Aloud" at bounding box center [126, 158] width 129 height 31
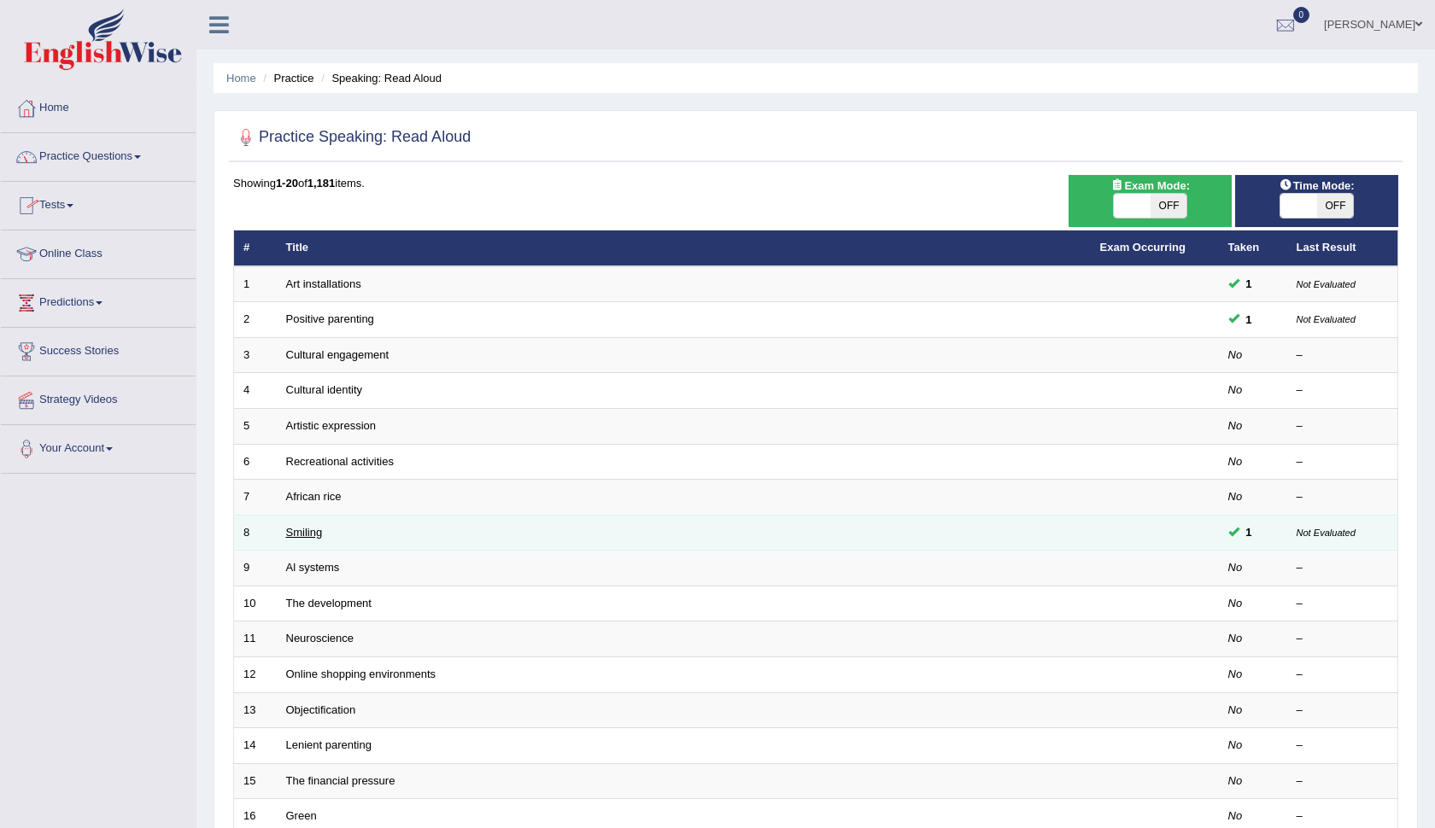
click at [299, 526] on link "Smiling" at bounding box center [304, 532] width 37 height 13
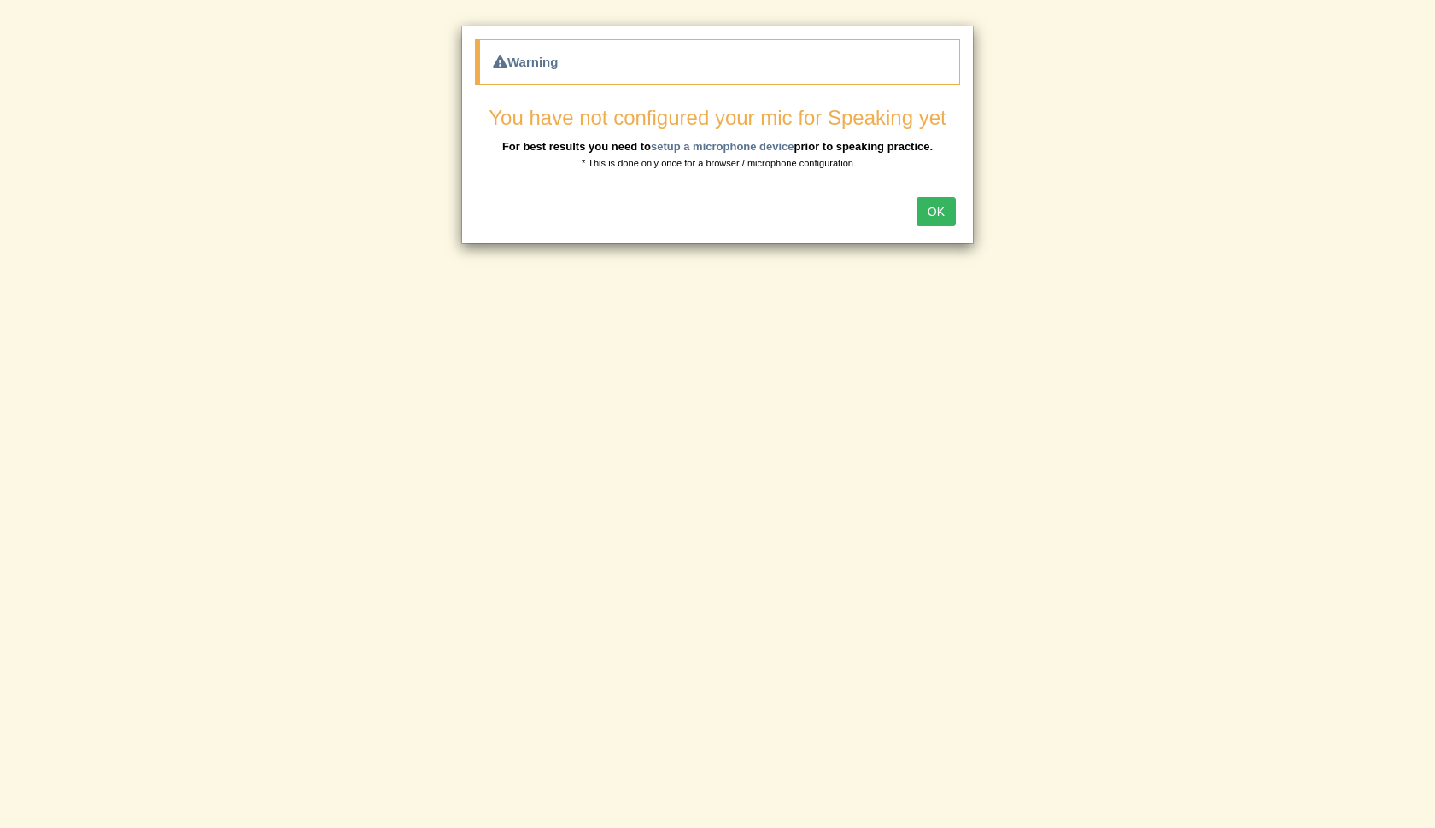
click at [926, 212] on button "OK" at bounding box center [935, 211] width 39 height 29
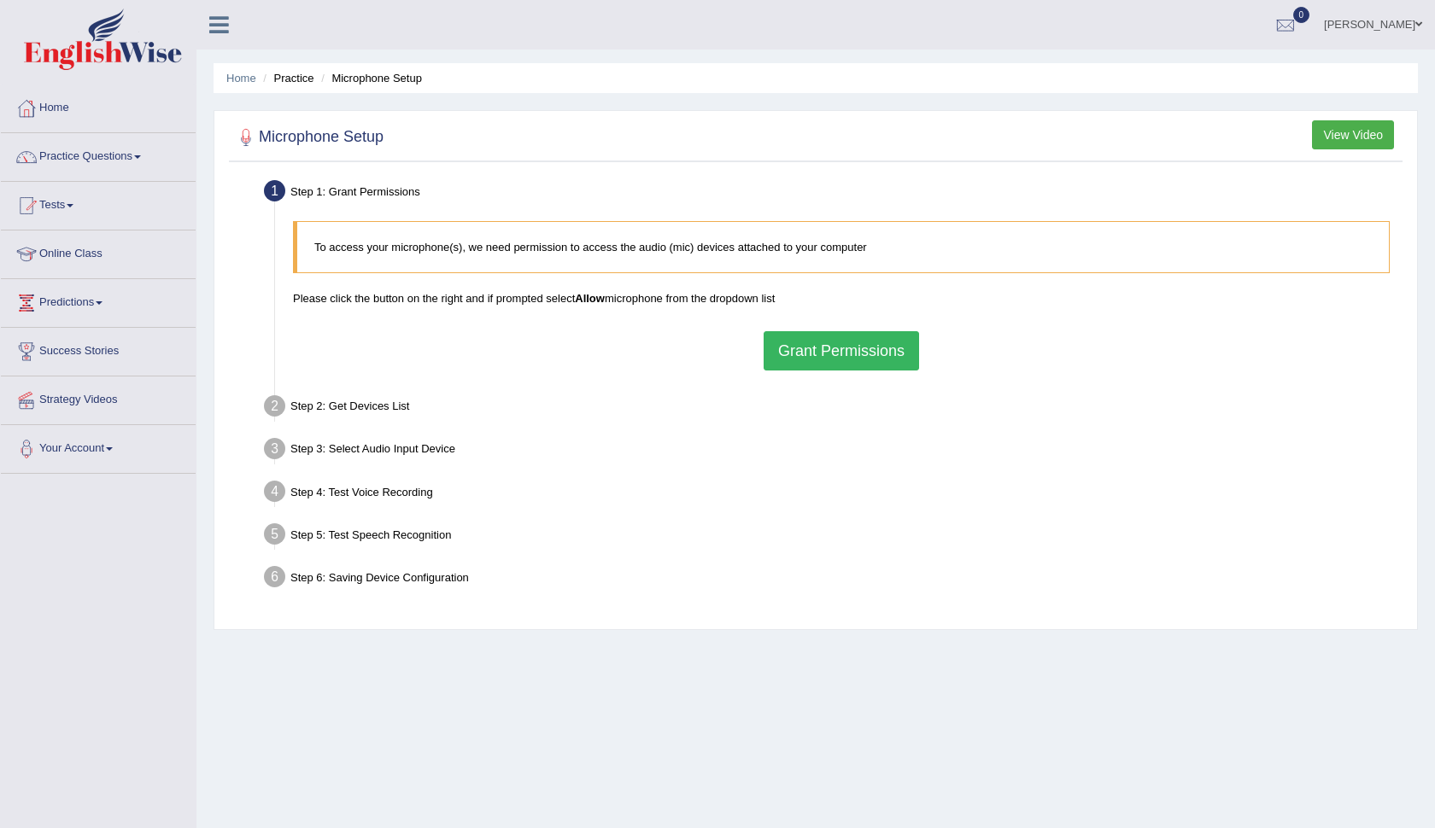
click at [874, 340] on button "Grant Permissions" at bounding box center [840, 350] width 155 height 39
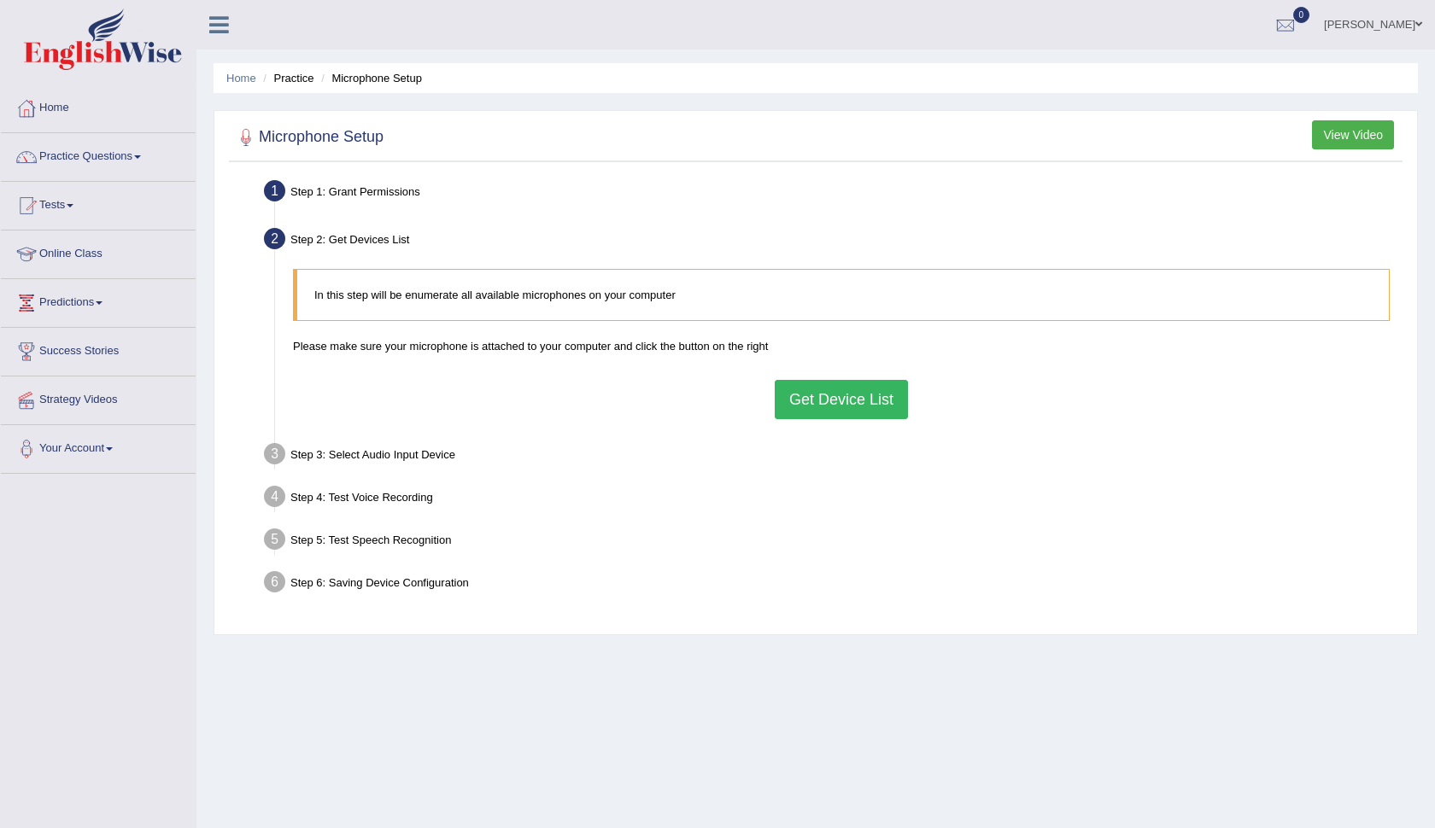
click at [856, 404] on button "Get Device List" at bounding box center [840, 399] width 133 height 39
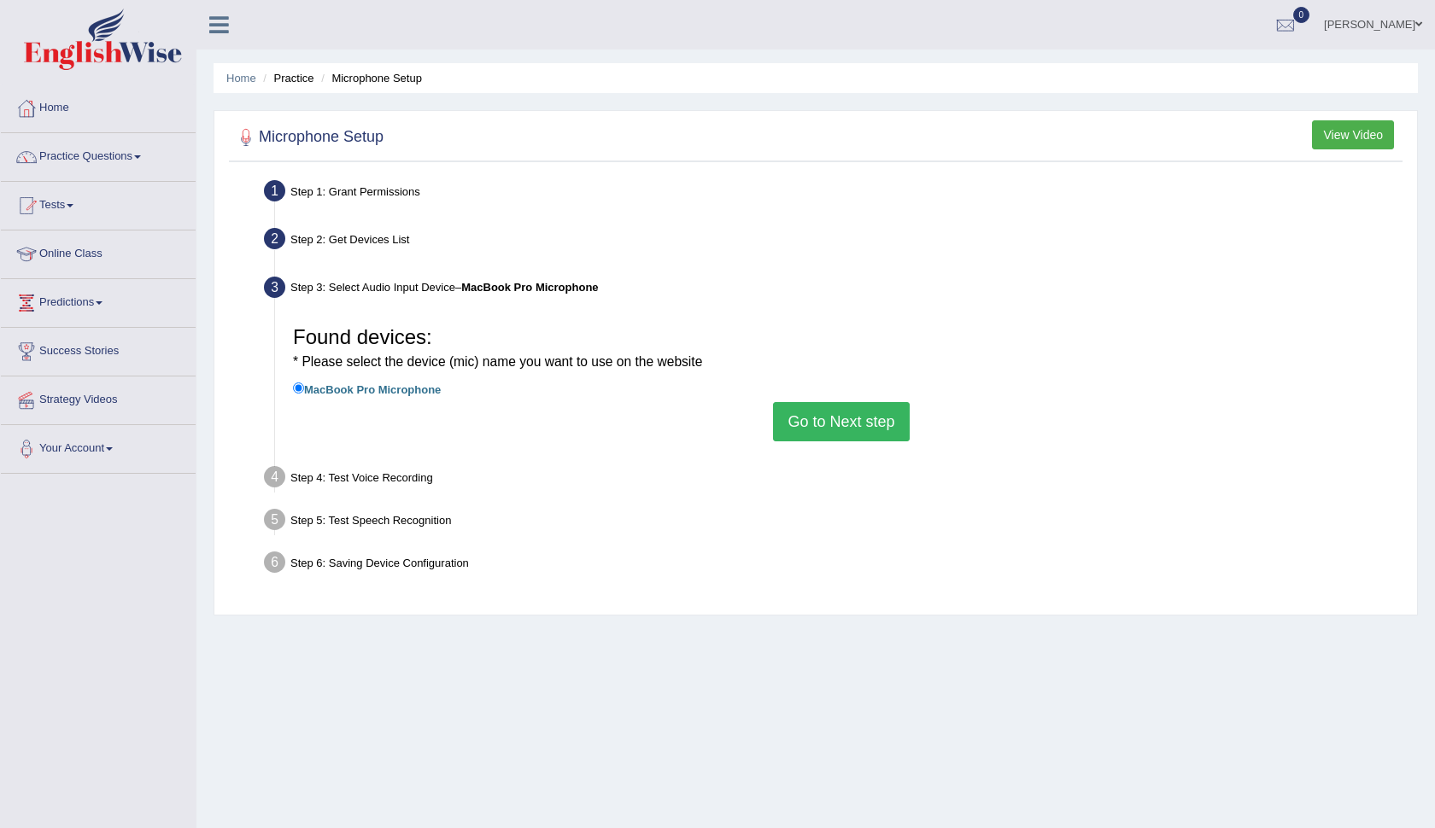
click at [854, 421] on button "Go to Next step" at bounding box center [841, 421] width 136 height 39
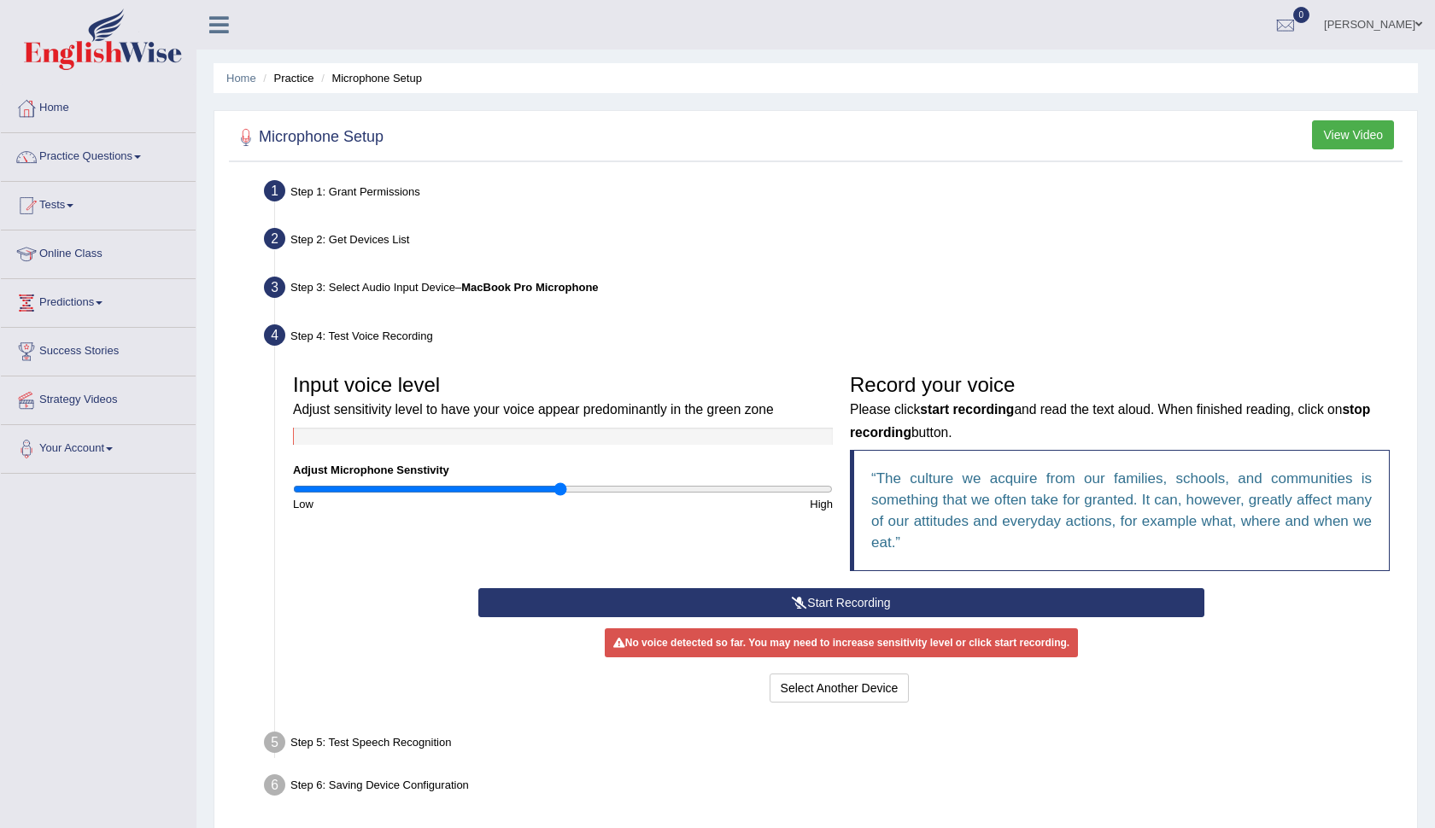
click at [839, 590] on button "Start Recording" at bounding box center [840, 602] width 725 height 29
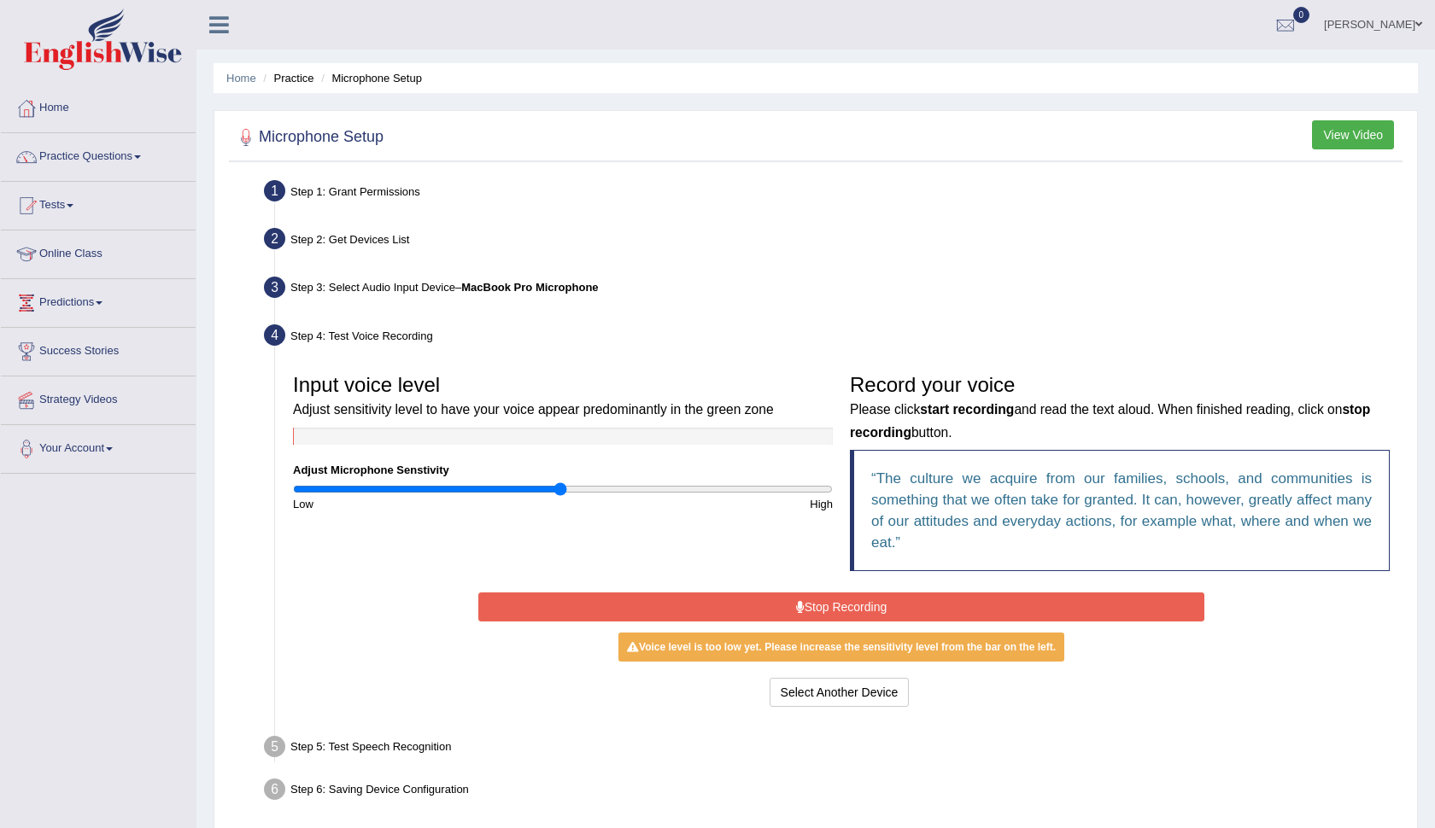
click at [839, 594] on button "Stop Recording" at bounding box center [840, 607] width 725 height 29
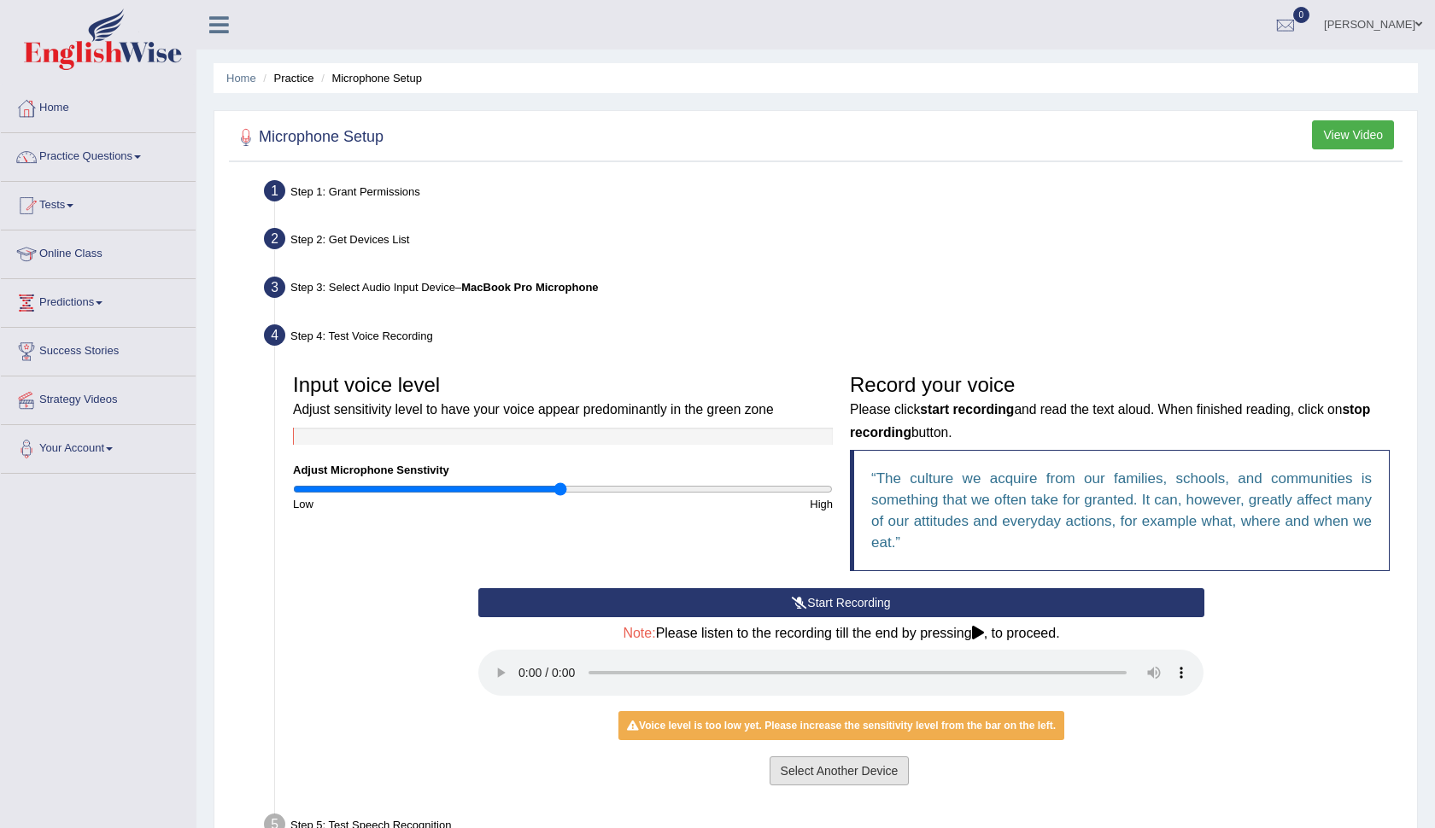
click at [800, 757] on button "Select Another Device" at bounding box center [839, 771] width 140 height 29
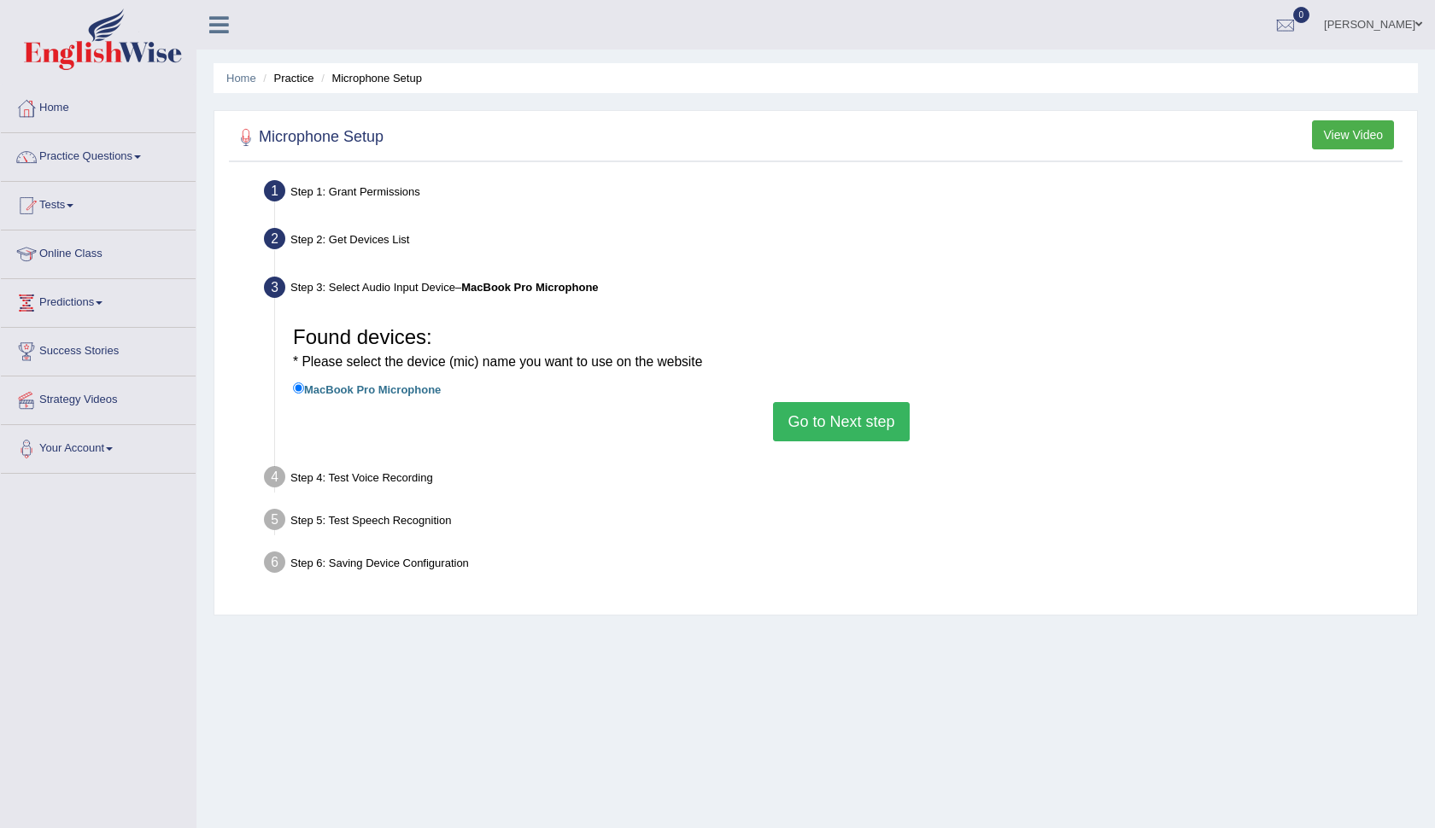
click at [833, 431] on button "Go to Next step" at bounding box center [841, 421] width 136 height 39
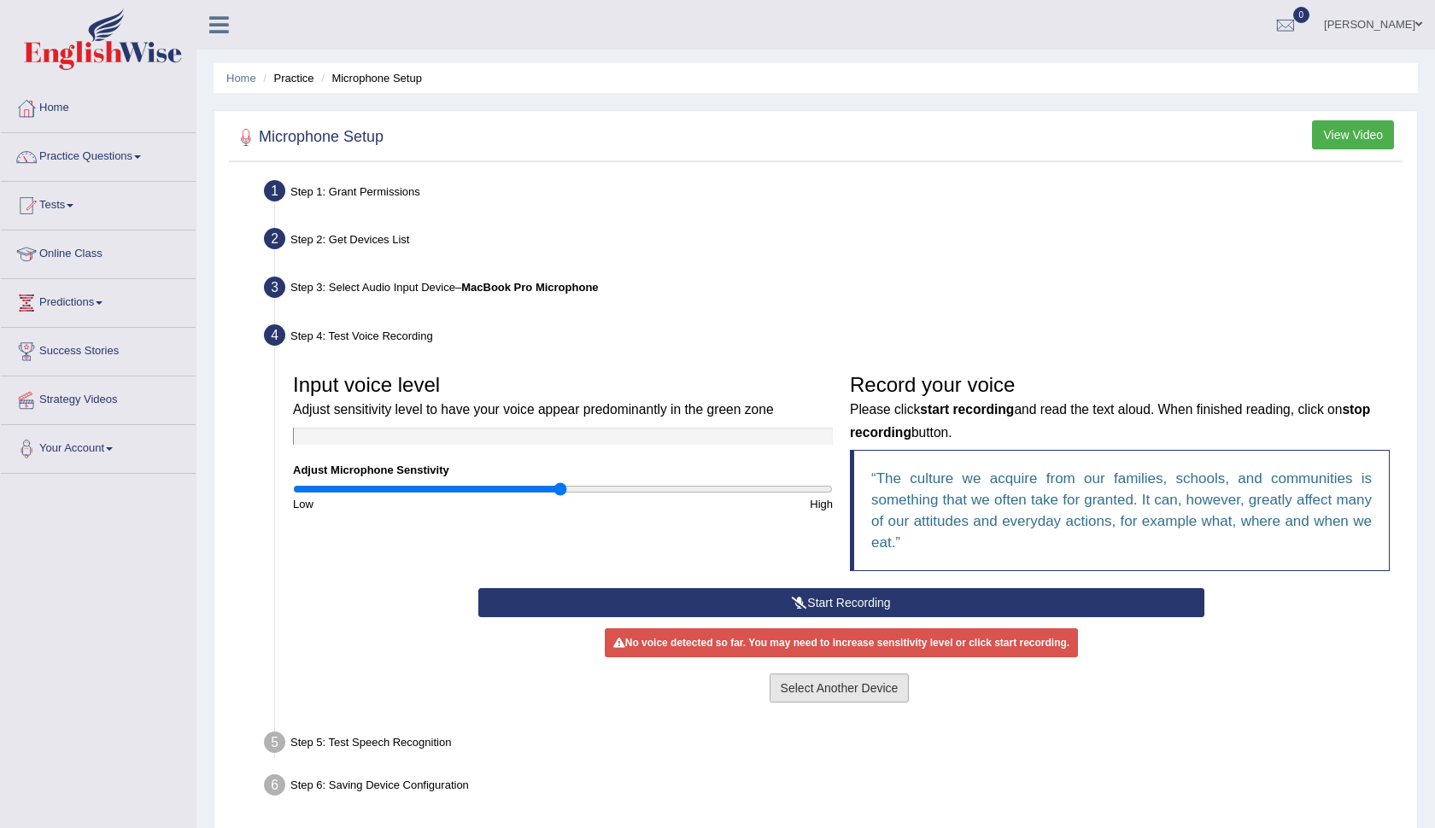
click at [824, 693] on button "Select Another Device" at bounding box center [839, 688] width 140 height 29
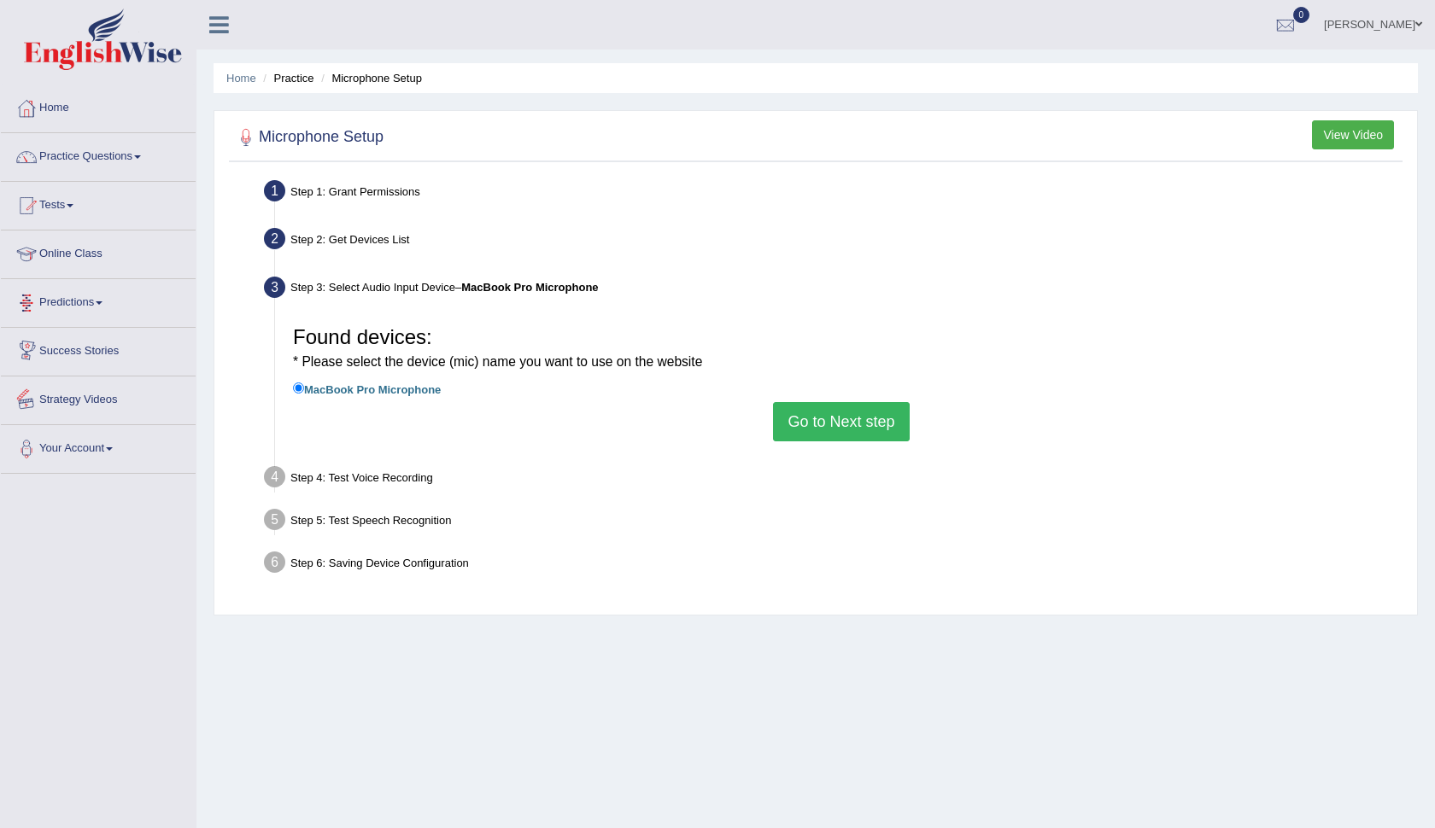
drag, startPoint x: 81, startPoint y: 392, endPoint x: 81, endPoint y: 378, distance: 13.7
click at [81, 383] on link "Strategy Videos" at bounding box center [98, 398] width 195 height 43
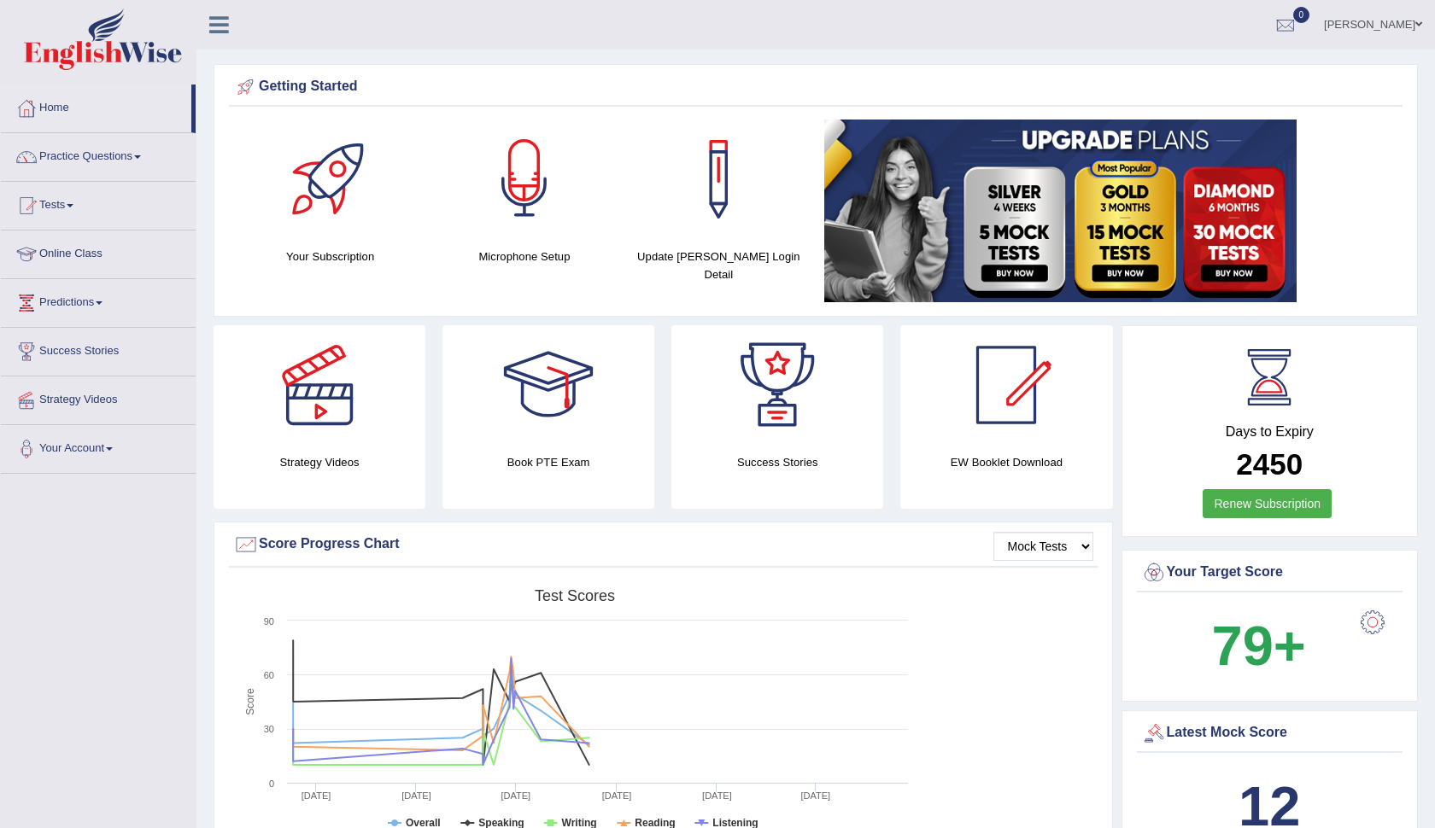
click at [523, 167] on div at bounding box center [525, 180] width 120 height 120
